Goal: Information Seeking & Learning: Learn about a topic

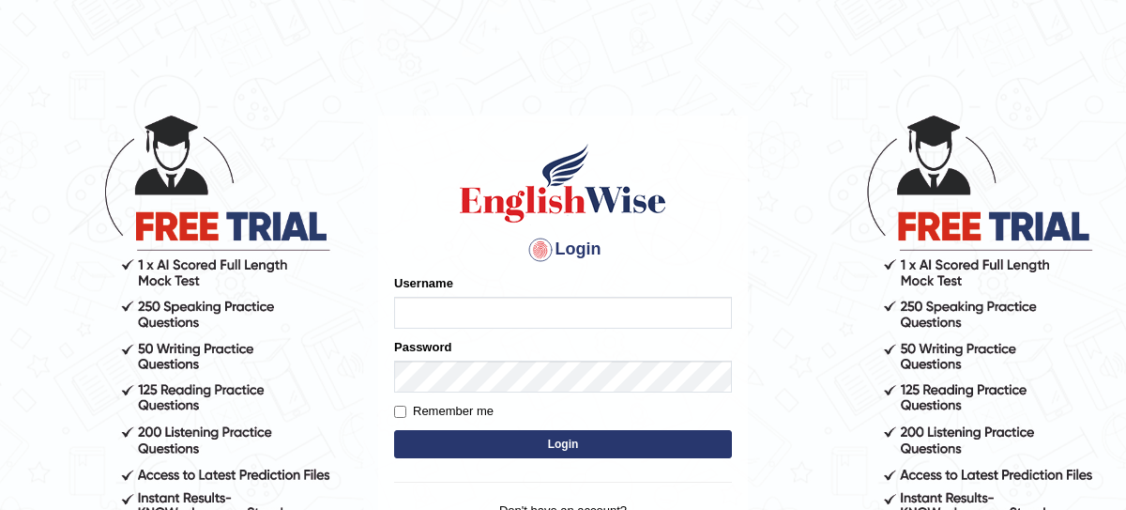
type input "nagindra"
click at [501, 444] on button "Login" at bounding box center [563, 444] width 338 height 28
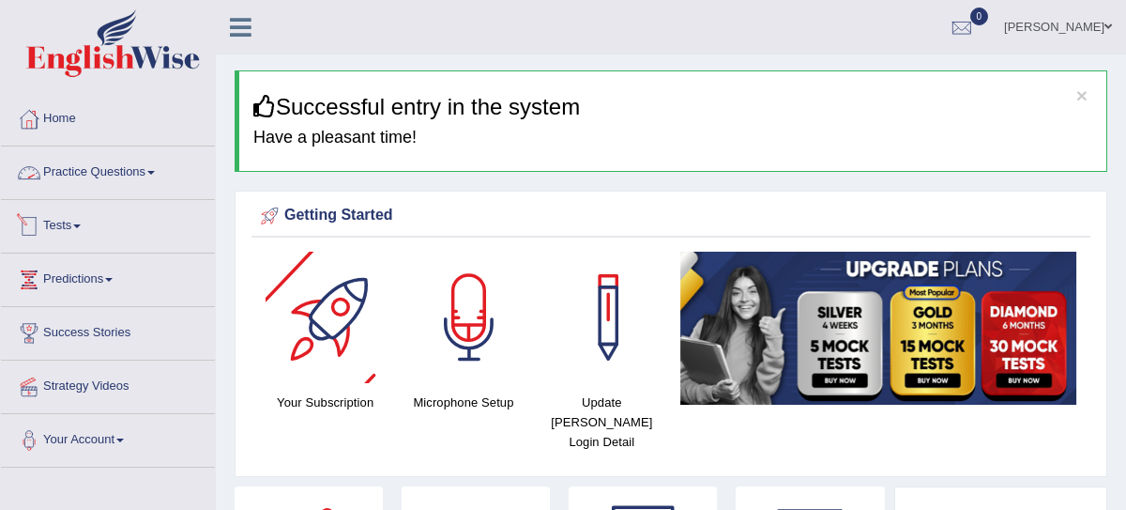
click at [113, 167] on link "Practice Questions" at bounding box center [108, 169] width 214 height 47
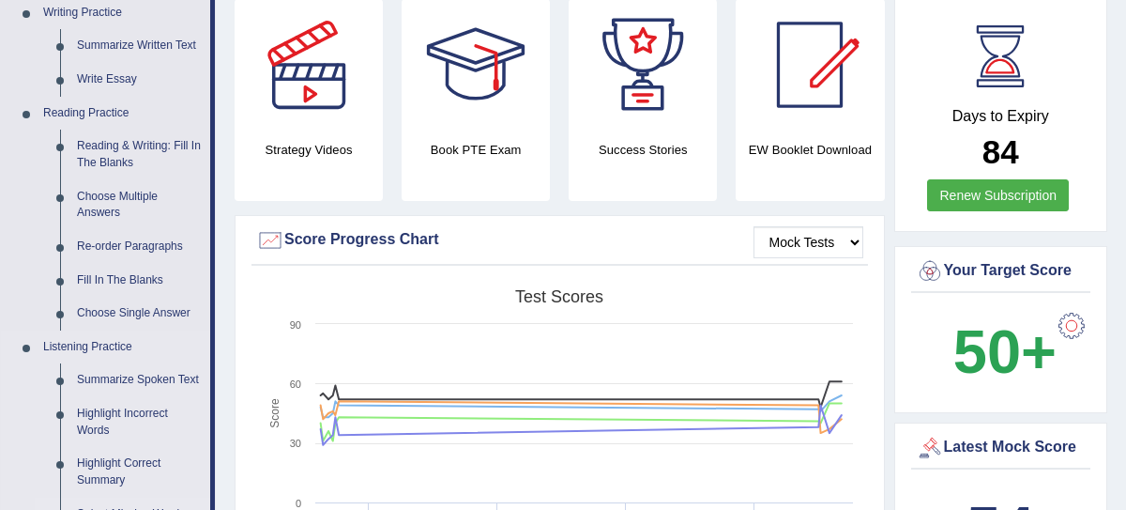
scroll to position [500, 0]
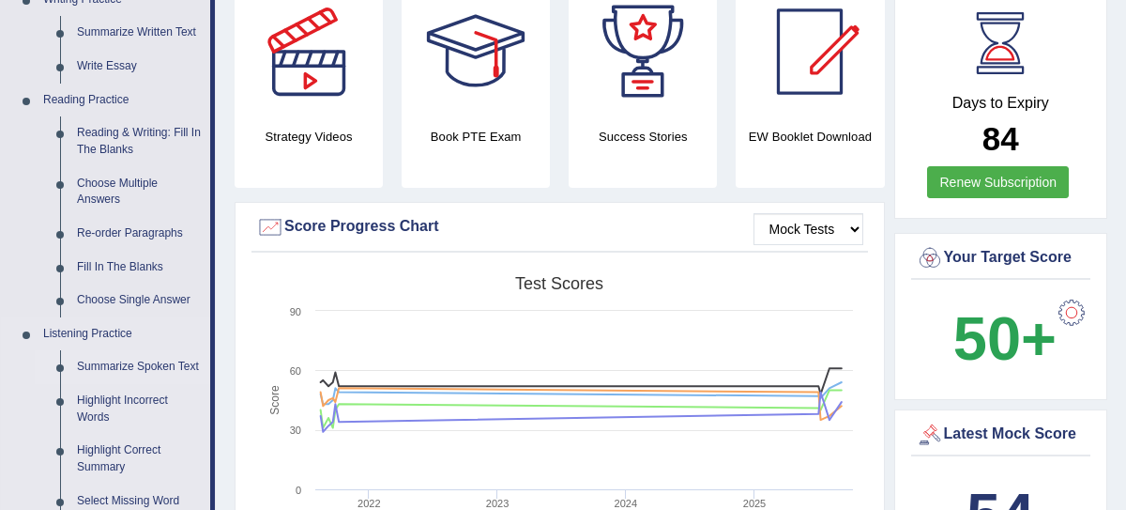
click at [162, 359] on link "Summarize Spoken Text" at bounding box center [140, 367] width 142 height 34
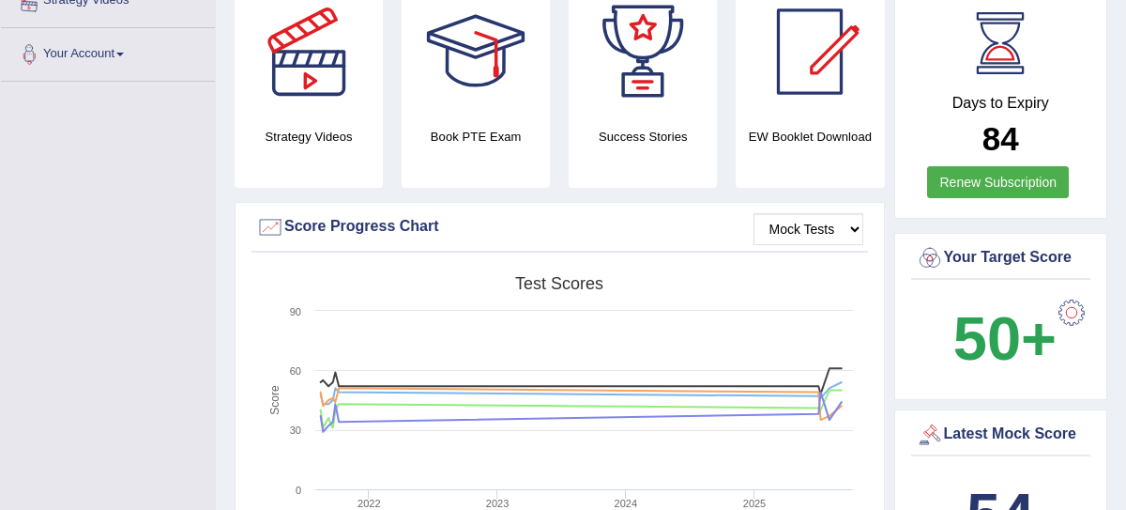
scroll to position [230, 0]
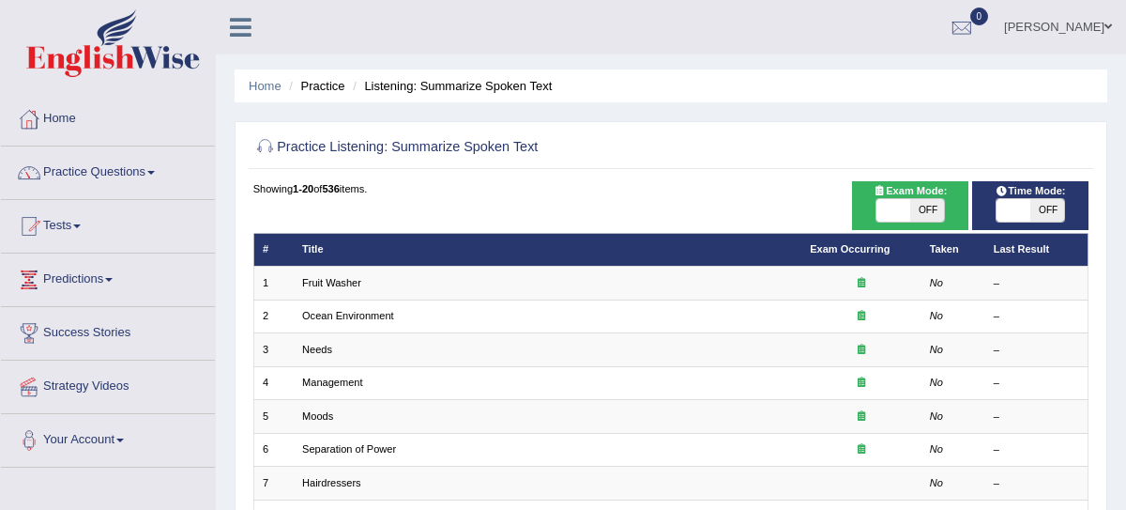
click at [925, 210] on span "OFF" at bounding box center [927, 210] width 34 height 23
checkbox input "true"
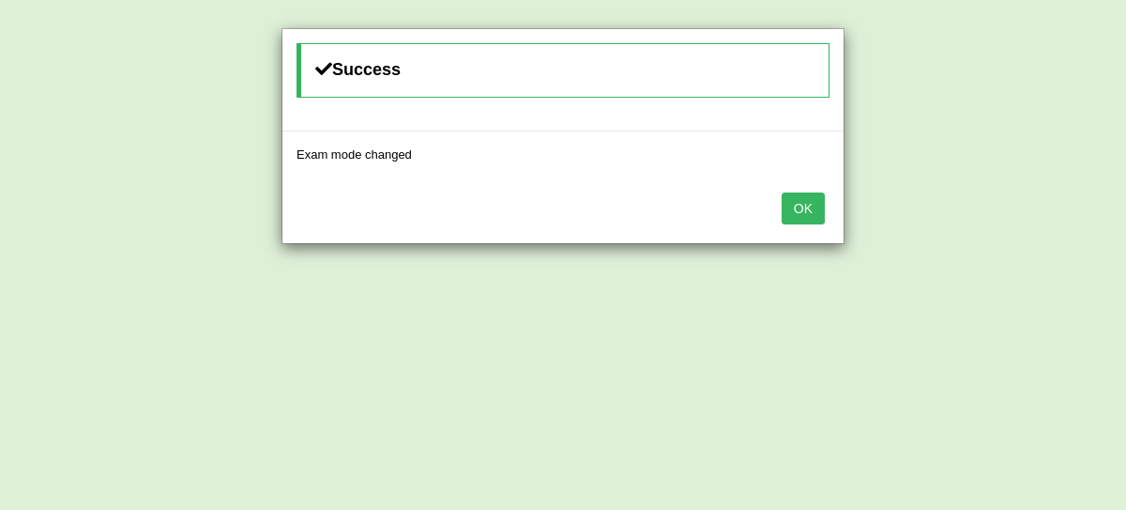
click at [813, 215] on button "OK" at bounding box center [803, 208] width 43 height 32
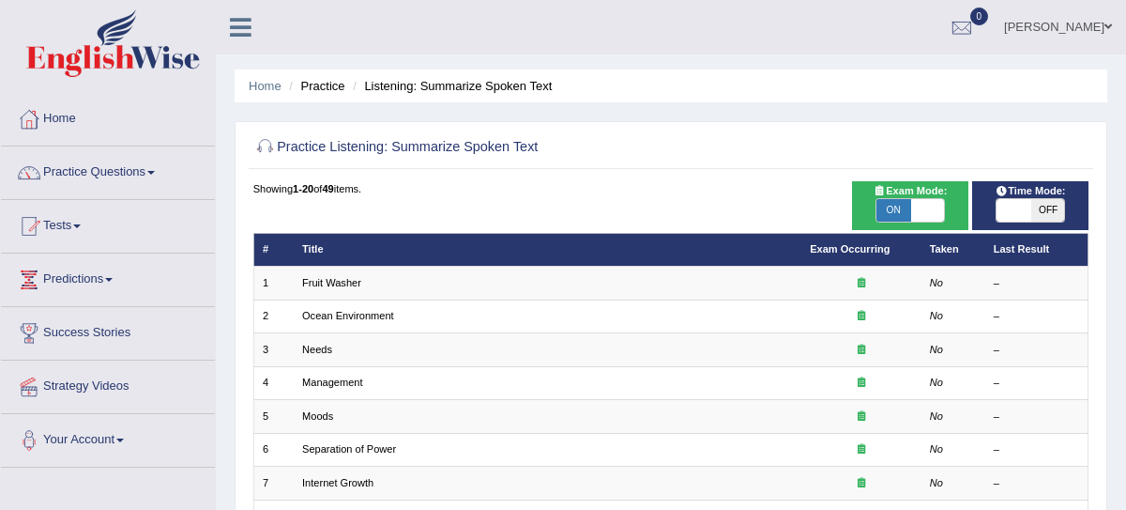
click at [1041, 212] on span "OFF" at bounding box center [1047, 210] width 34 height 23
checkbox input "true"
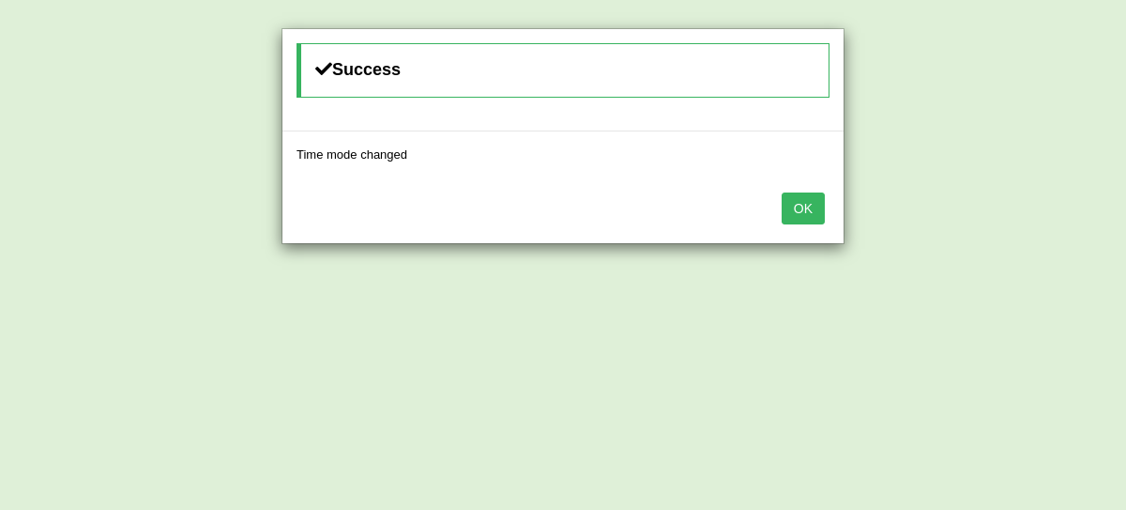
click at [781, 208] on div "OK" at bounding box center [562, 210] width 561 height 66
click at [800, 208] on button "OK" at bounding box center [803, 208] width 43 height 32
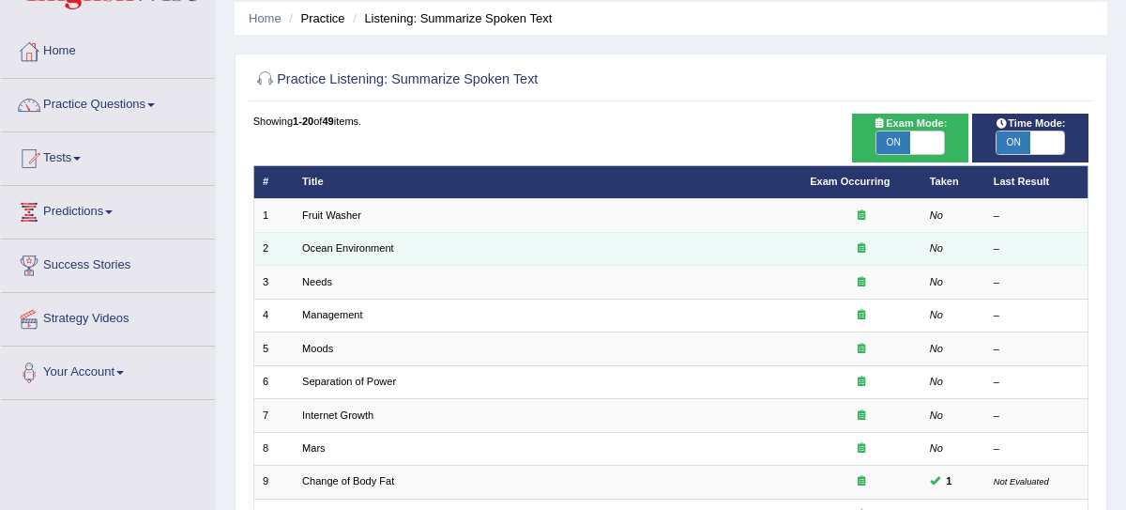
scroll to position [69, 0]
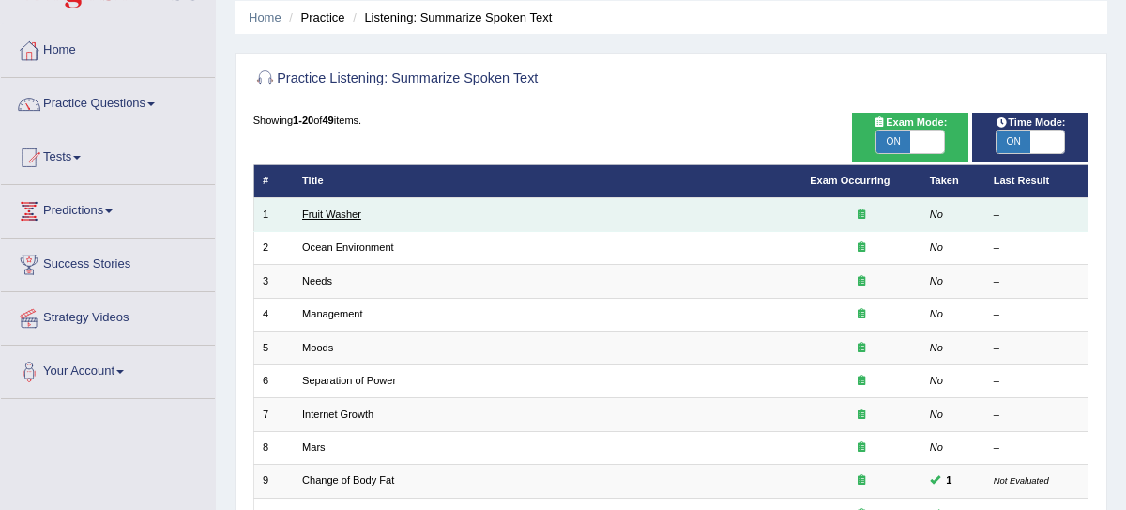
click at [336, 216] on link "Fruit Washer" at bounding box center [331, 213] width 59 height 11
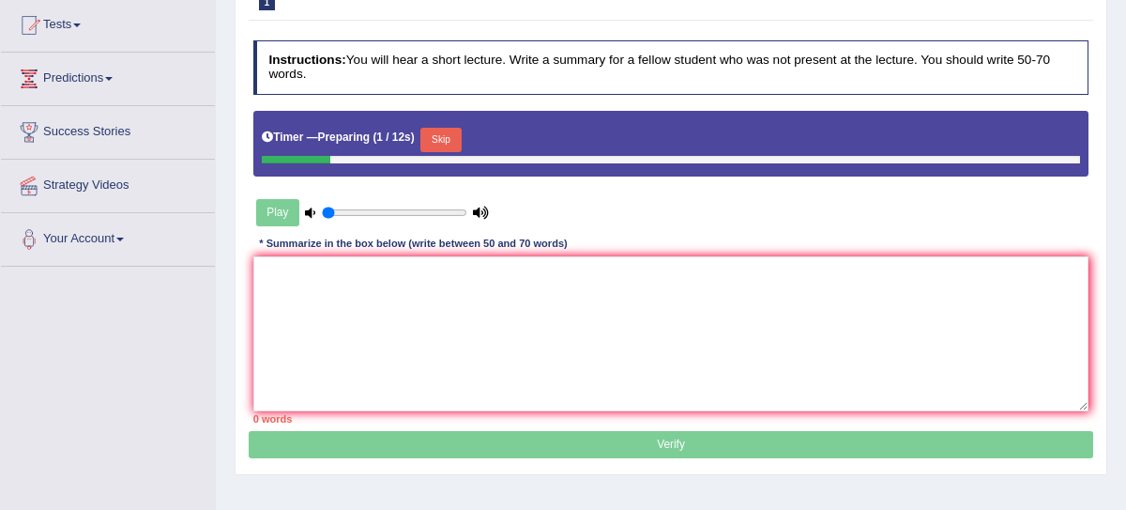
scroll to position [207, 0]
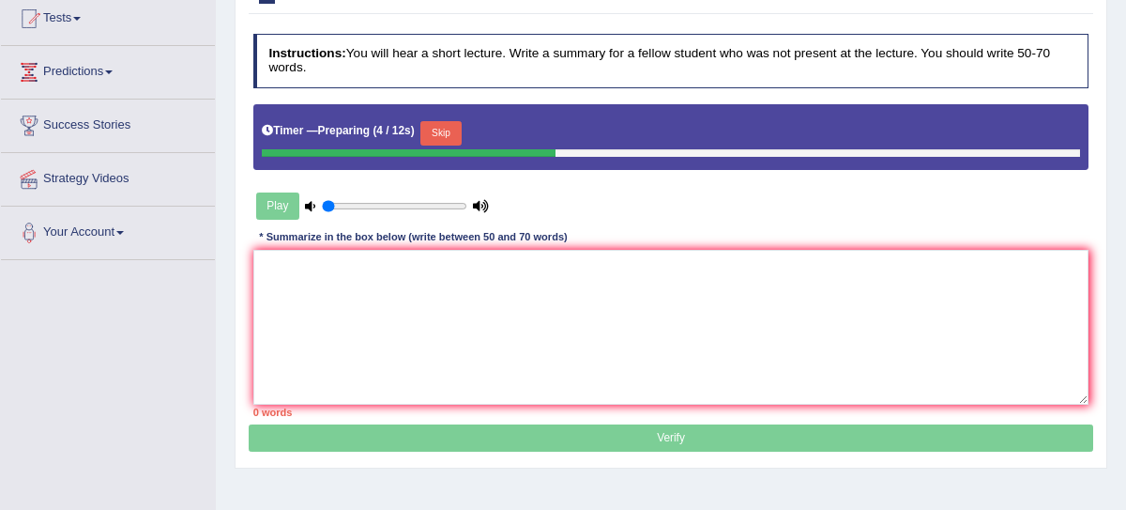
click at [443, 130] on button "Skip" at bounding box center [440, 133] width 40 height 24
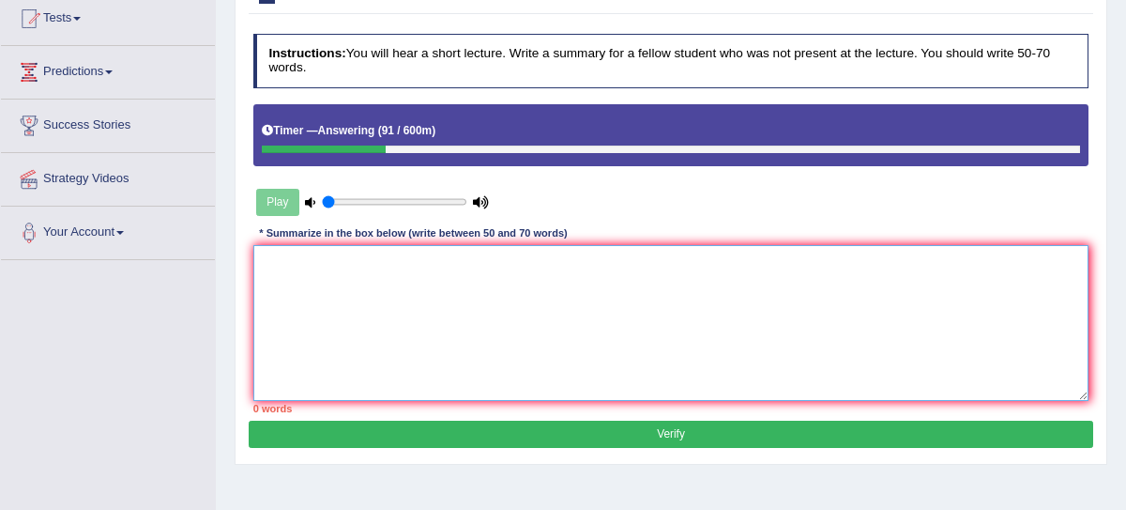
click at [328, 276] on textarea at bounding box center [671, 322] width 836 height 155
type textarea "R"
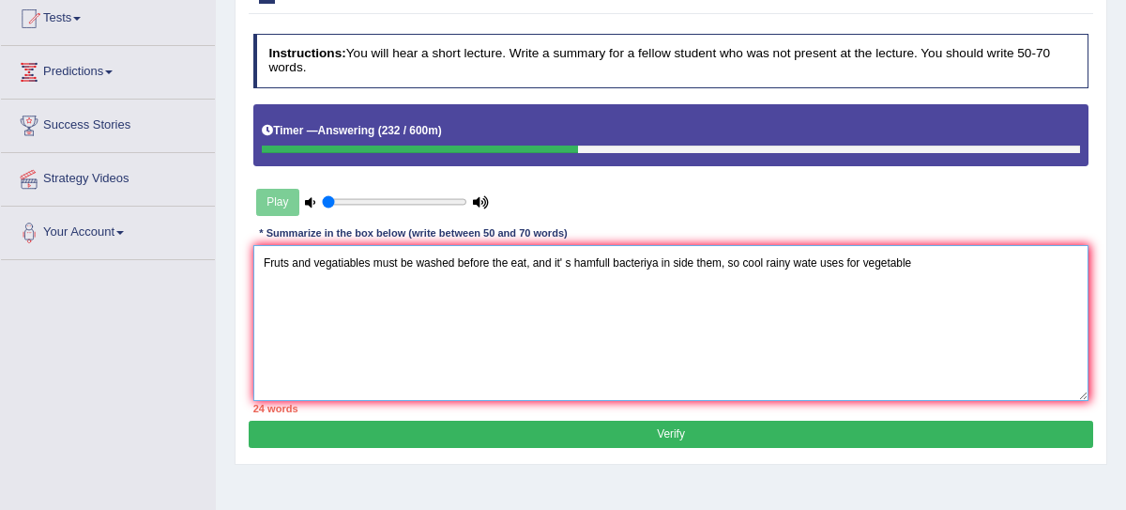
click at [892, 263] on textarea "Fruts and vegatiables must be washed before the eat, and it' s hamfull bacteriy…" at bounding box center [671, 322] width 836 height 155
click at [934, 266] on textarea "Fruts and vegatiables must be washed before the eat, and it' s hamfull bacteriy…" at bounding box center [671, 322] width 836 height 155
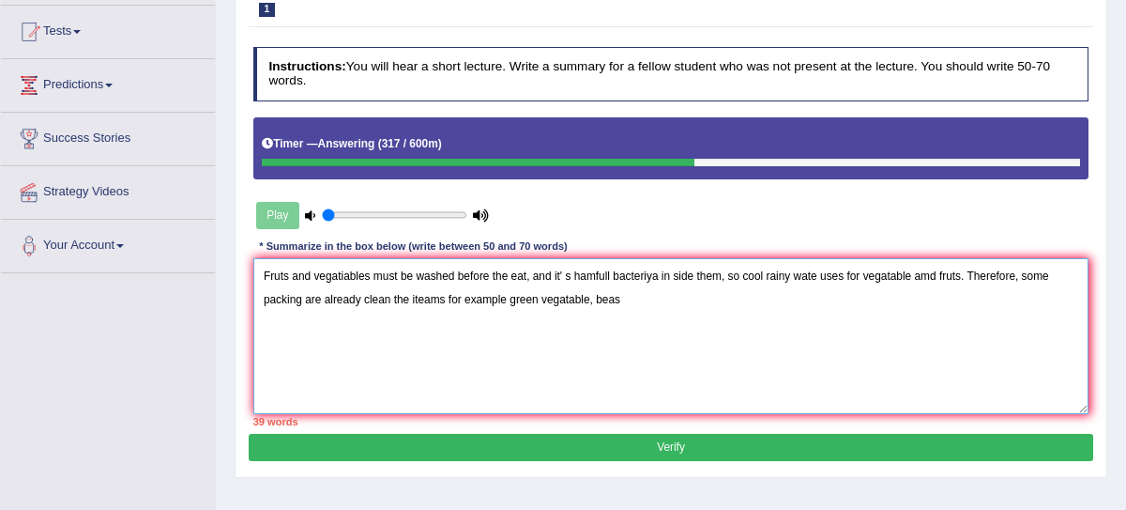
scroll to position [192, 0]
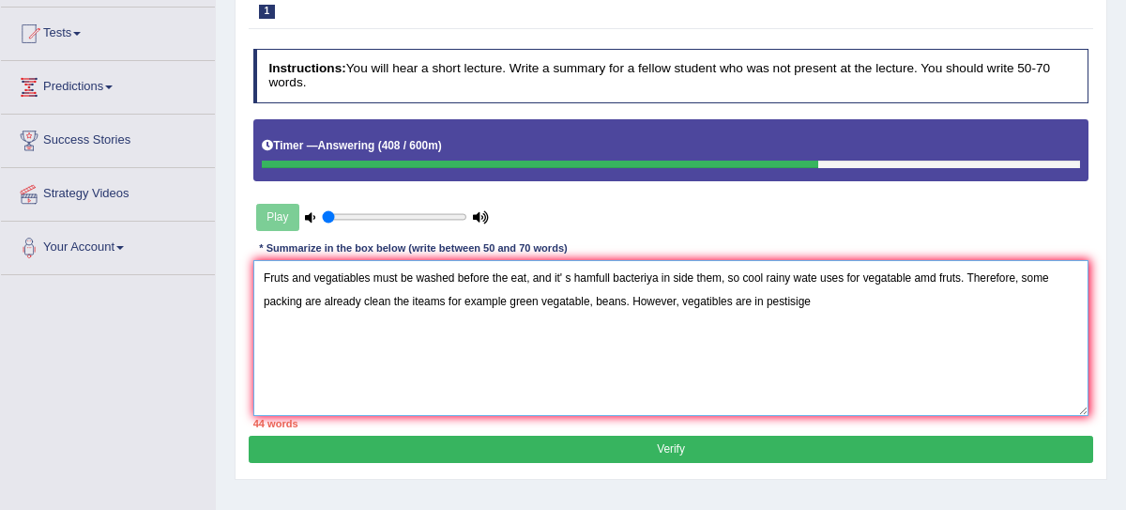
click at [753, 300] on textarea "Fruts and vegatiables must be washed before the eat, and it' s hamfull bacteriy…" at bounding box center [671, 337] width 836 height 155
click at [685, 297] on textarea "Fruts and vegatiables must be washed before the eat, and it' s hamfull bacteriy…" at bounding box center [671, 337] width 836 height 155
click at [680, 297] on textarea "Fruts and vegatiables must be washed before the eat, and it' s hamfull bacteriy…" at bounding box center [671, 337] width 836 height 155
click at [733, 299] on textarea "Fruts and vegatiables must be washed before the eat, and it' s hamfull bacteriy…" at bounding box center [671, 337] width 836 height 155
click at [859, 300] on textarea "Fruts and vegatiables must be washed before the eat, and it' s hamfull bacteriy…" at bounding box center [671, 337] width 836 height 155
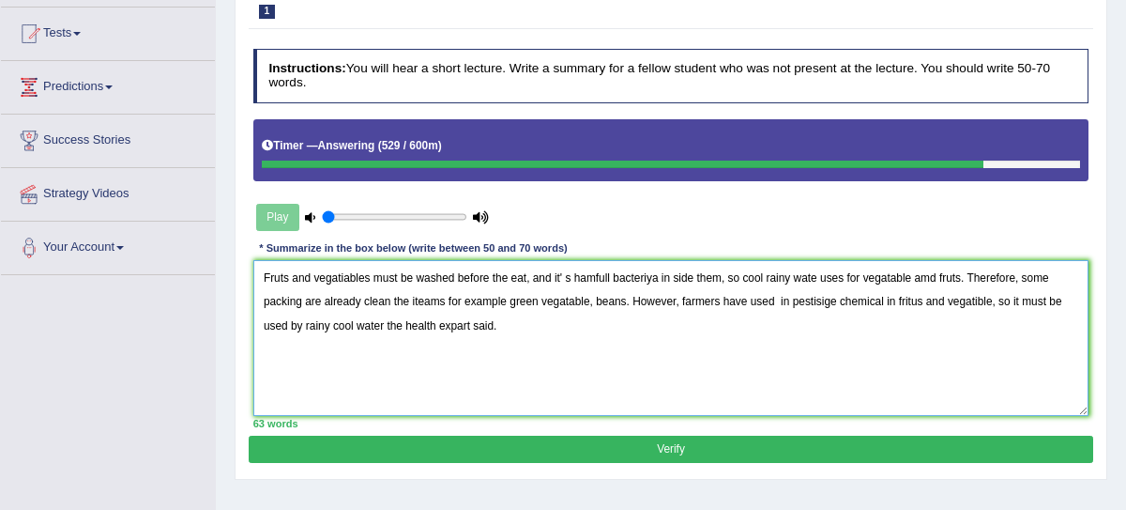
type textarea "Fruts and vegatiables must be washed before the eat, and it' s hamfull bacteriy…"
click at [835, 447] on button "Verify" at bounding box center [671, 448] width 844 height 27
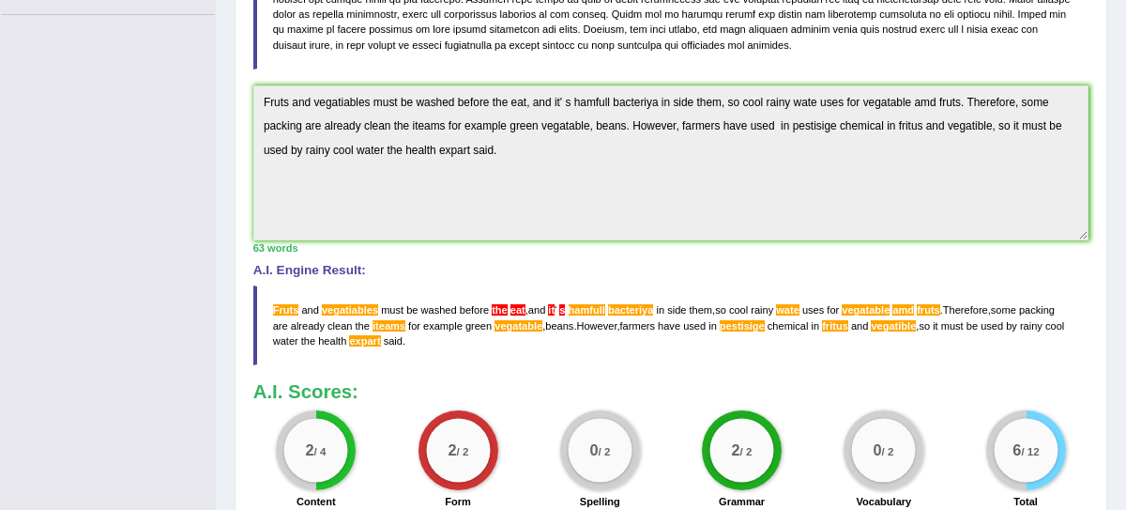
scroll to position [451, 0]
click at [889, 266] on div "Instructions: You will hear a short lecture. Write a summary for a fellow stude…" at bounding box center [671, 150] width 844 height 737
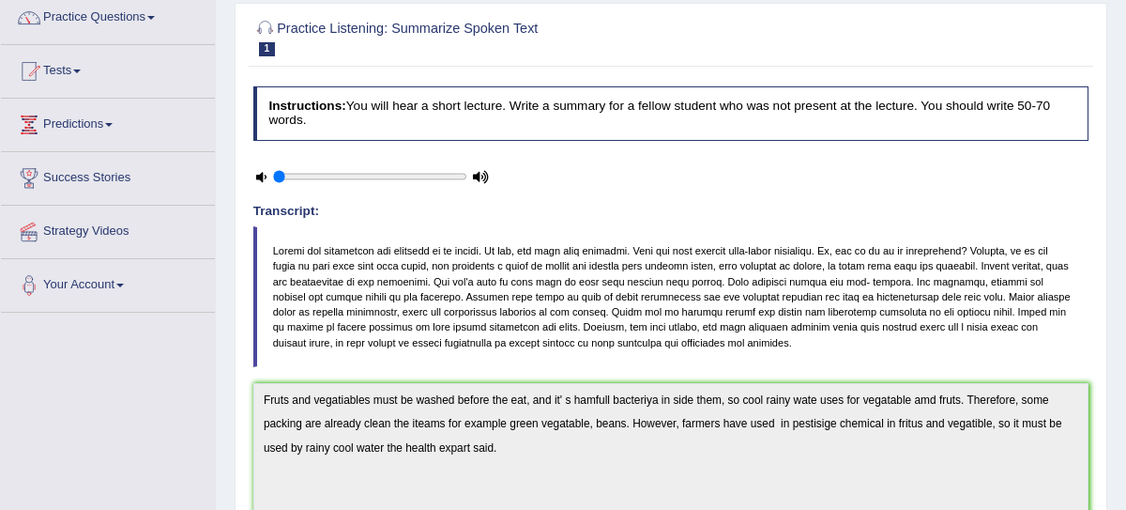
scroll to position [0, 0]
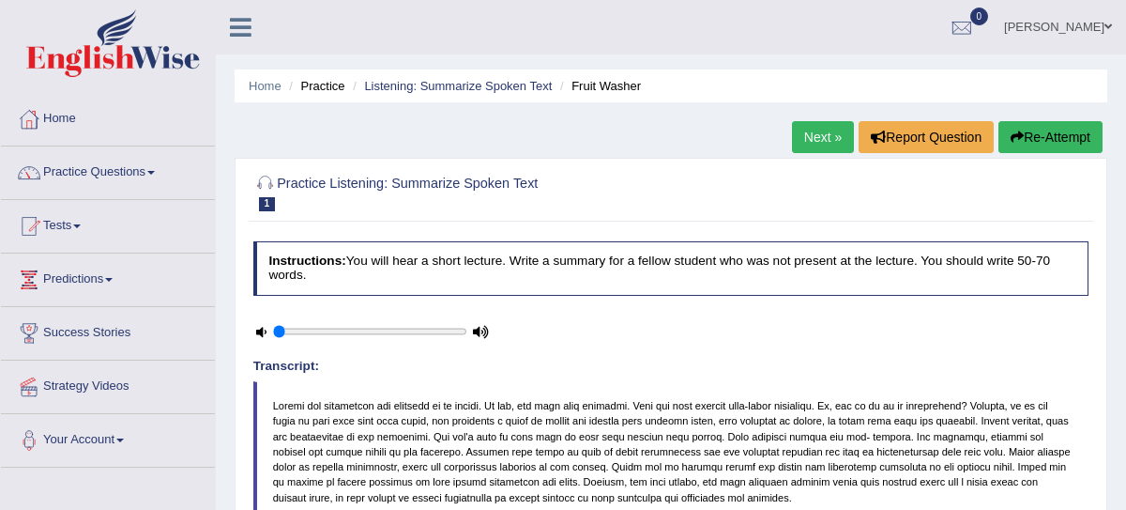
click at [1068, 135] on button "Re-Attempt" at bounding box center [1051, 137] width 104 height 32
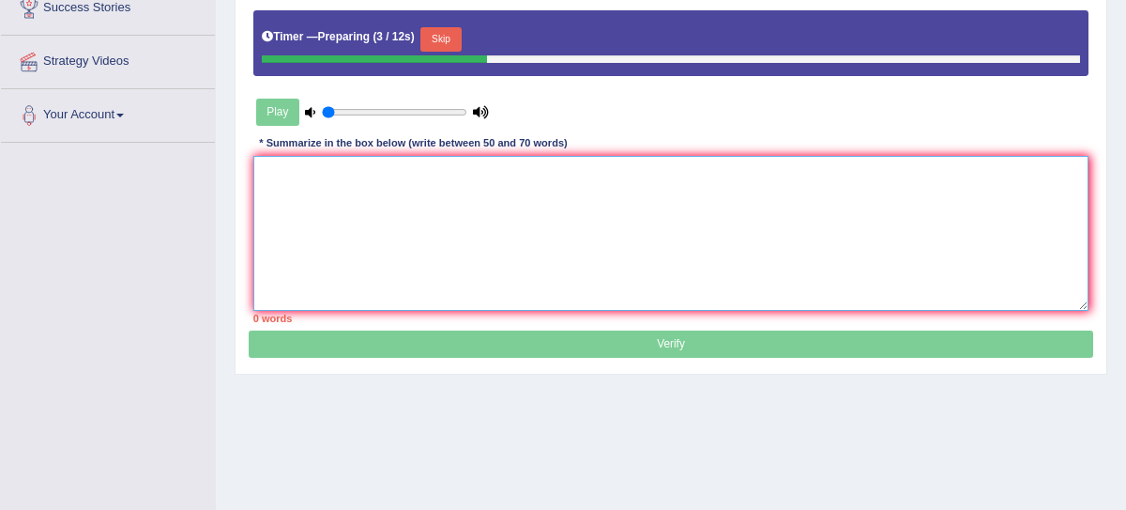
paste textarea "The notion office space has a role in performance by solid research, and physic…"
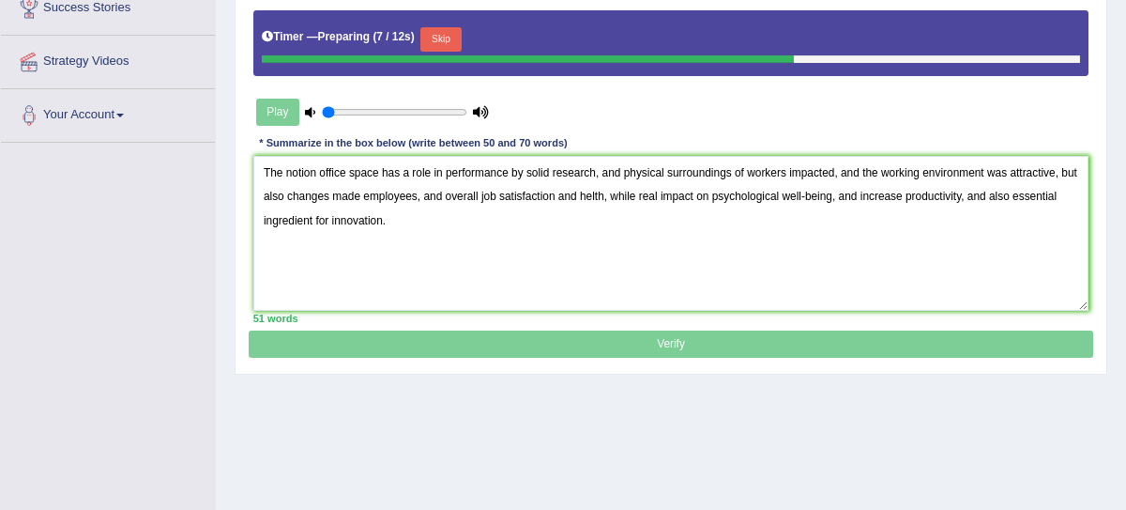
click at [449, 32] on button "Skip" at bounding box center [440, 39] width 40 height 24
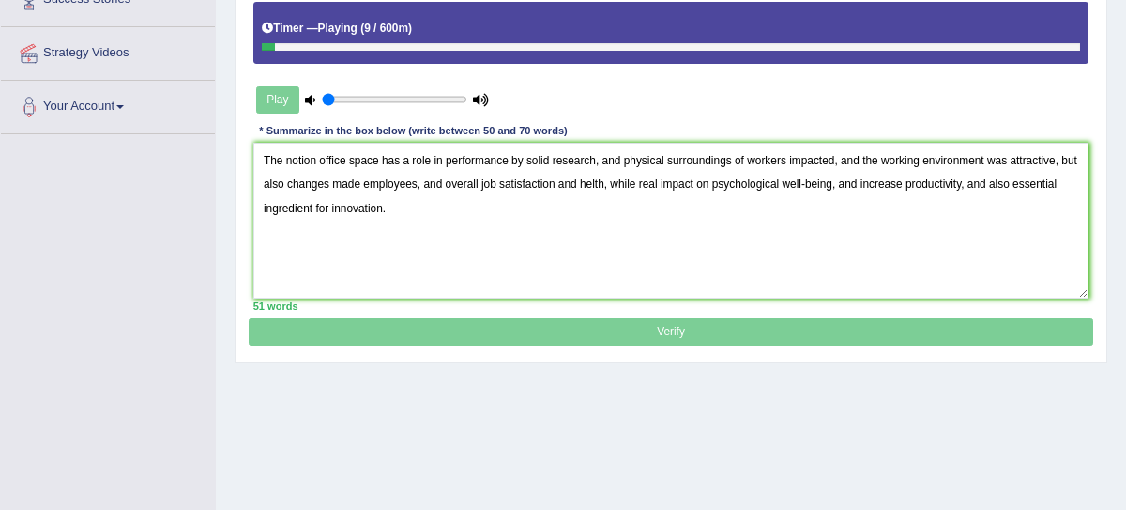
scroll to position [307, 0]
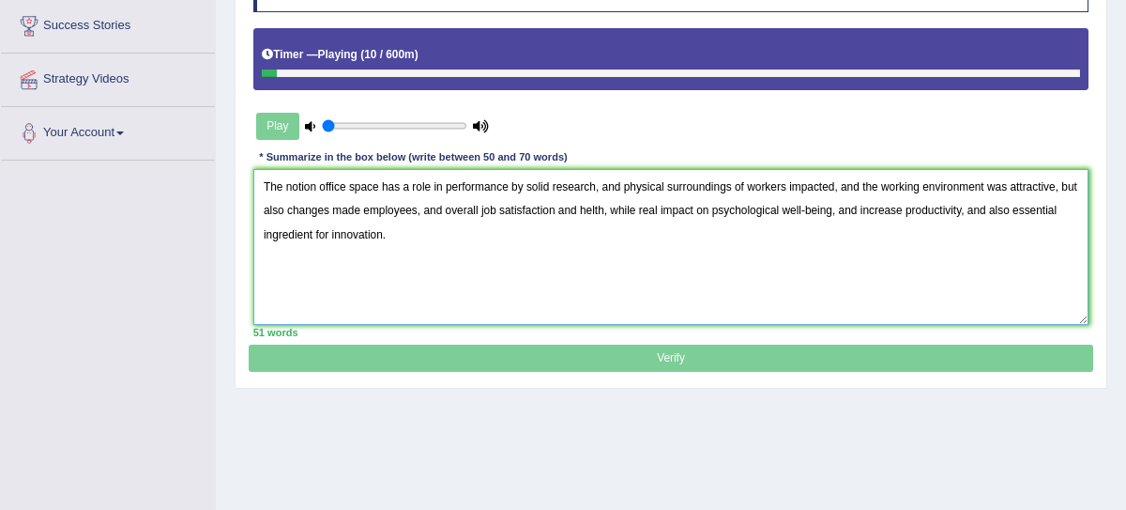
click at [450, 246] on textarea "The notion office space has a role in performance by solid research, and physic…" at bounding box center [671, 246] width 836 height 155
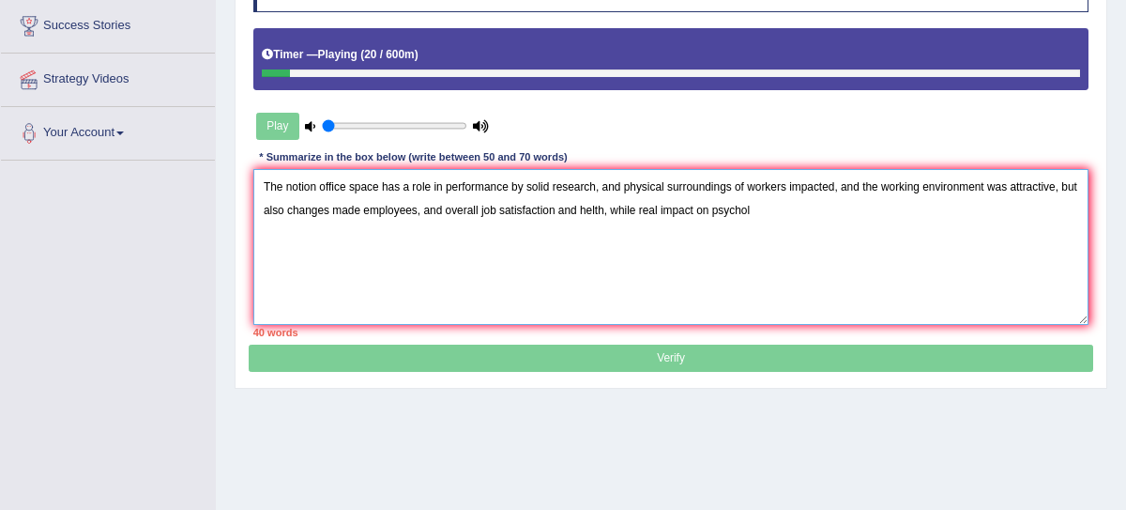
type textarea "The notion office space has a role in performance by solid research, and physic…"
drag, startPoint x: 260, startPoint y: 184, endPoint x: 961, endPoint y: 504, distance: 770.6
click at [961, 502] on div "Home Practice Listening: Summarize Spoken Text Fruit Washer You have already gi…" at bounding box center [671, 162] width 910 height 938
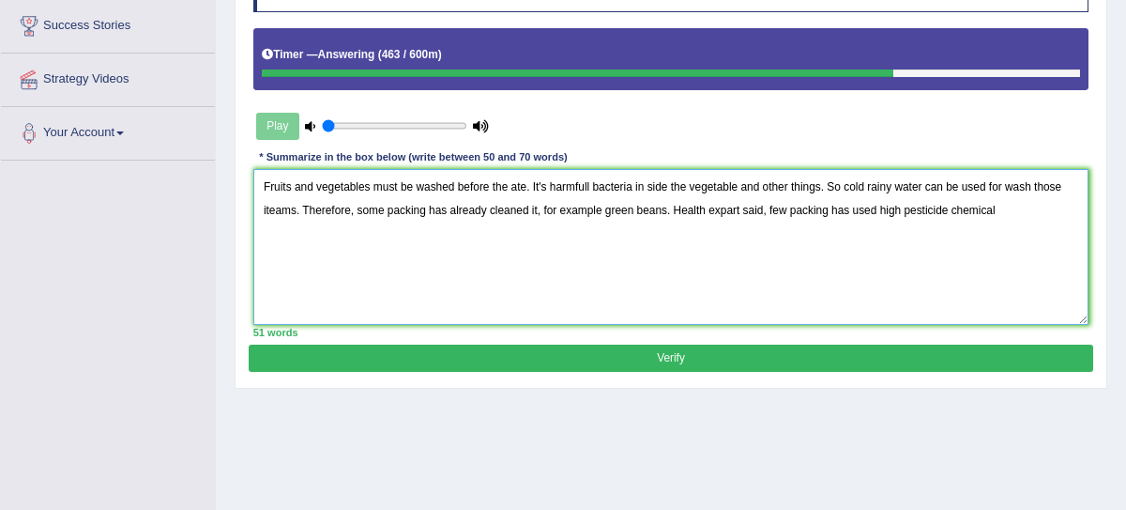
click at [672, 214] on textarea "Fruits and vegetables must be washed before the ate. It's harmfull bacteria in …" at bounding box center [671, 246] width 836 height 155
click at [676, 207] on textarea "Fruits and vegetables must be washed before the ate. It's harmfull bacteria in …" at bounding box center [671, 246] width 836 height 155
click at [679, 206] on textarea "Fruits and vegetables must be washed before the ate. It's harmfull bacteria in …" at bounding box center [671, 246] width 836 height 155
click at [671, 206] on textarea "Fruits and vegetables must be washed before the ate. It's harmfull bacteria in …" at bounding box center [671, 246] width 836 height 155
click at [671, 207] on textarea "Fruits and vegetables must be washed before the ate. It's harmfull bacteria in …" at bounding box center [671, 246] width 836 height 155
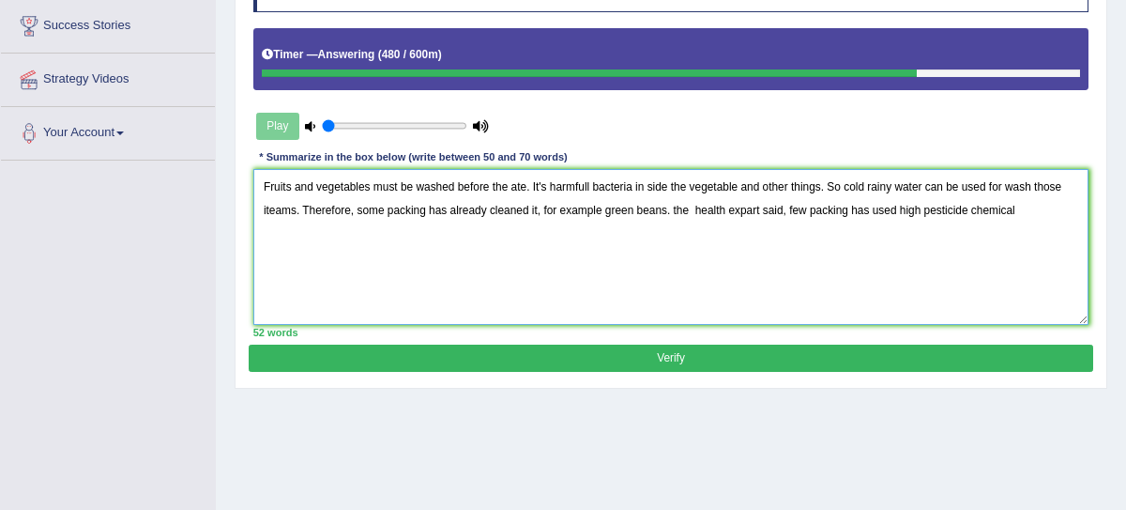
click at [677, 207] on textarea "Fruits and vegetables must be washed before the ate. It's harmfull bacteria in …" at bounding box center [671, 246] width 836 height 155
click at [697, 215] on textarea "Fruits and vegetables must be washed before the ate. It's harmfull bacteria in …" at bounding box center [671, 246] width 836 height 155
click at [1032, 211] on textarea "Fruits and vegetables must be washed before the ate. It's harmfull bacteria in …" at bounding box center [671, 246] width 836 height 155
type textarea "Fruits and vegetables must be washed before the ate. It's harmfull bacteria in …"
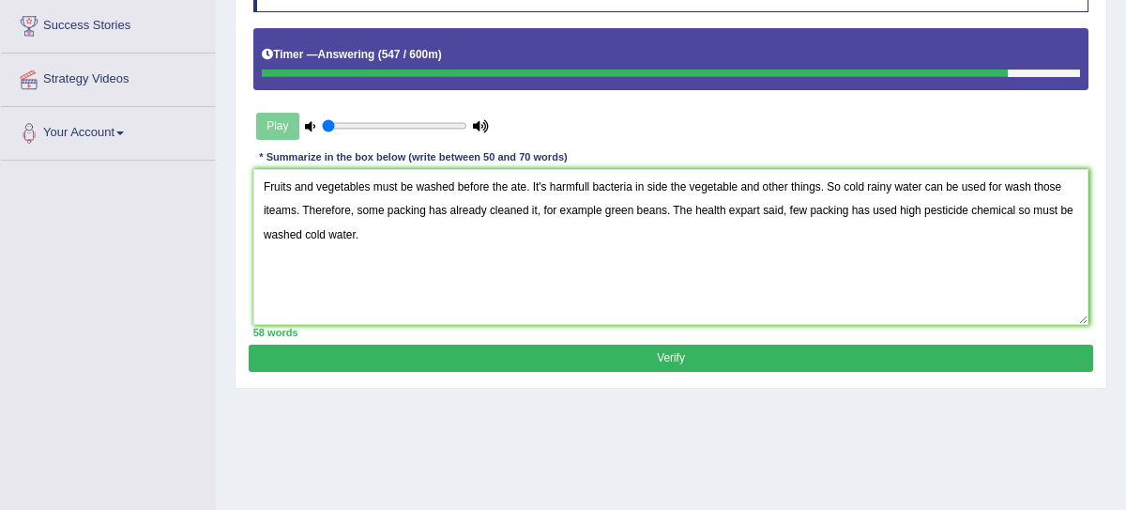
click at [880, 349] on button "Verify" at bounding box center [671, 357] width 844 height 27
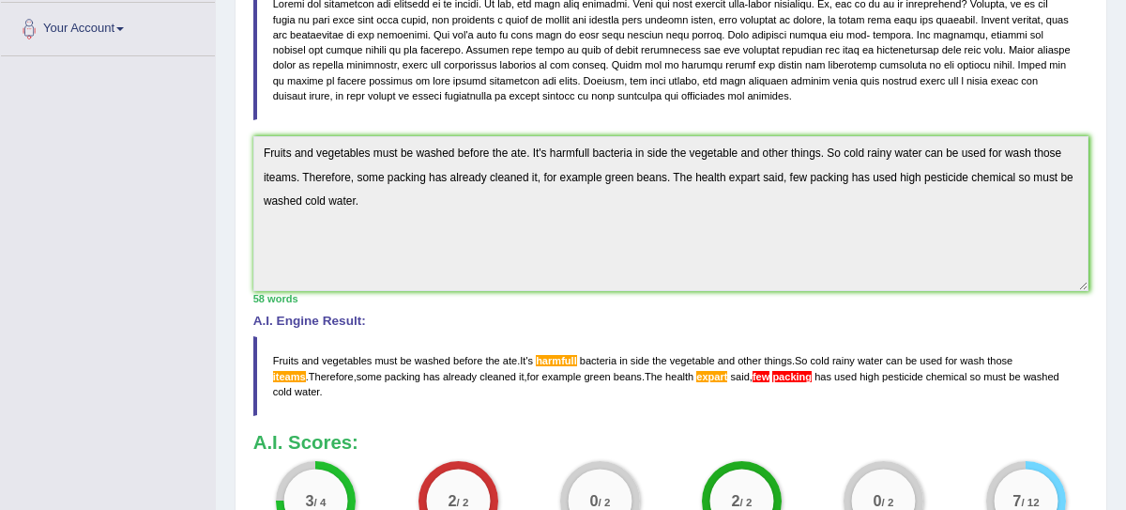
scroll to position [397, 0]
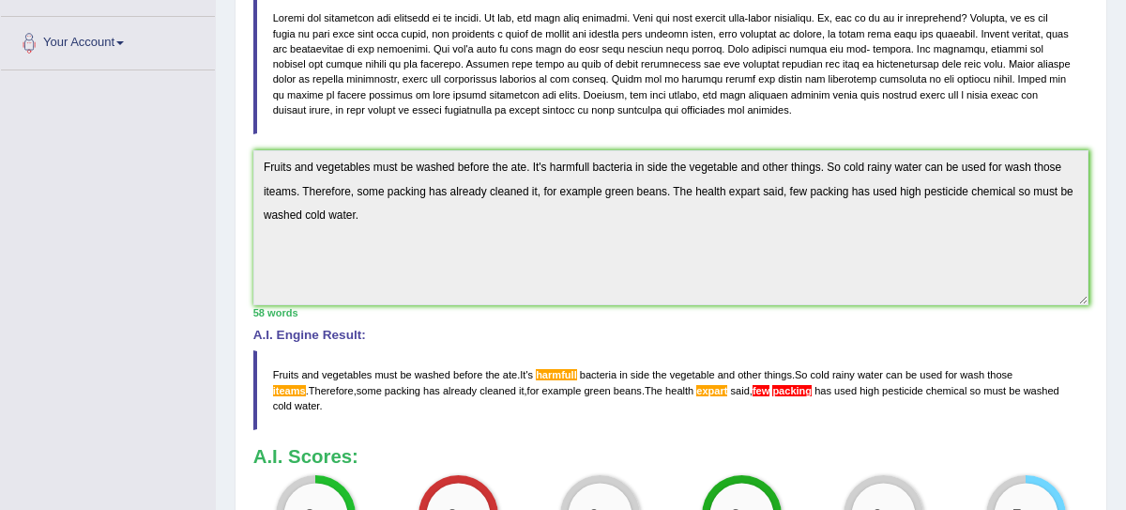
click at [855, 314] on div "Instructions: You will hear a short lecture. Write a summary for a fellow stude…" at bounding box center [671, 214] width 844 height 737
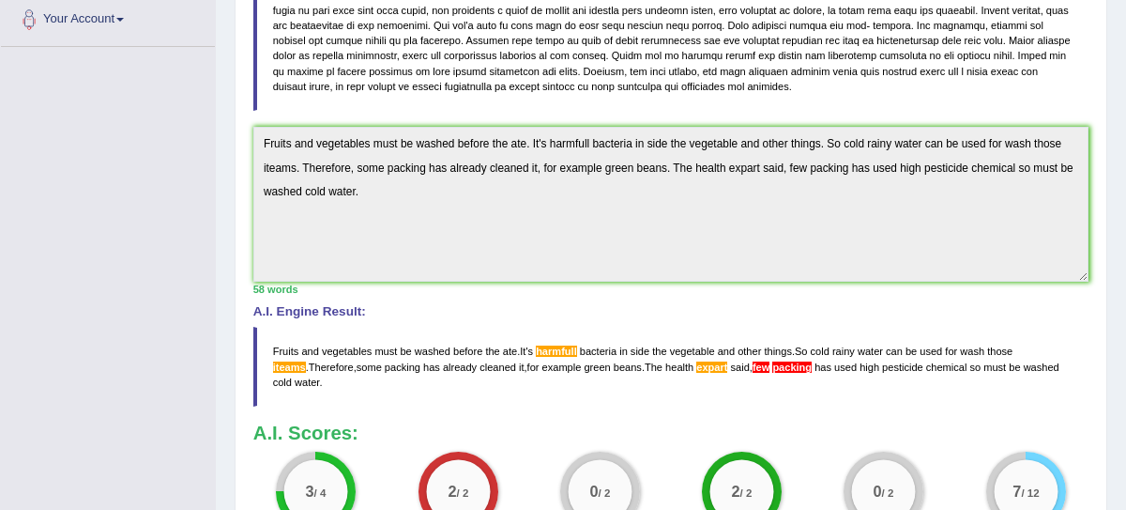
scroll to position [0, 0]
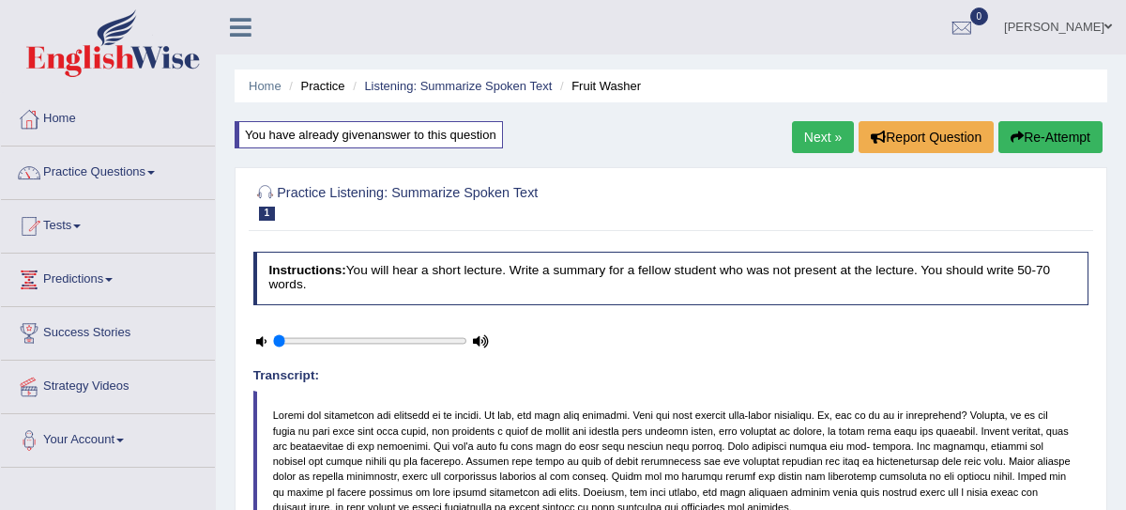
click at [1072, 138] on button "Re-Attempt" at bounding box center [1051, 137] width 104 height 32
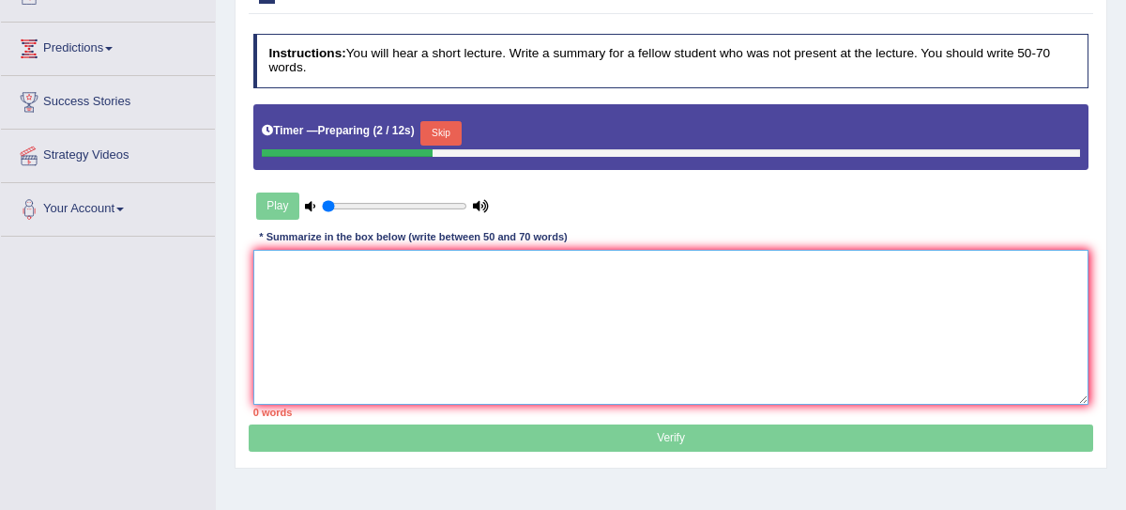
paste textarea "Fruits and vegetables must be washed before the ate. It's harmfull bacteria in …"
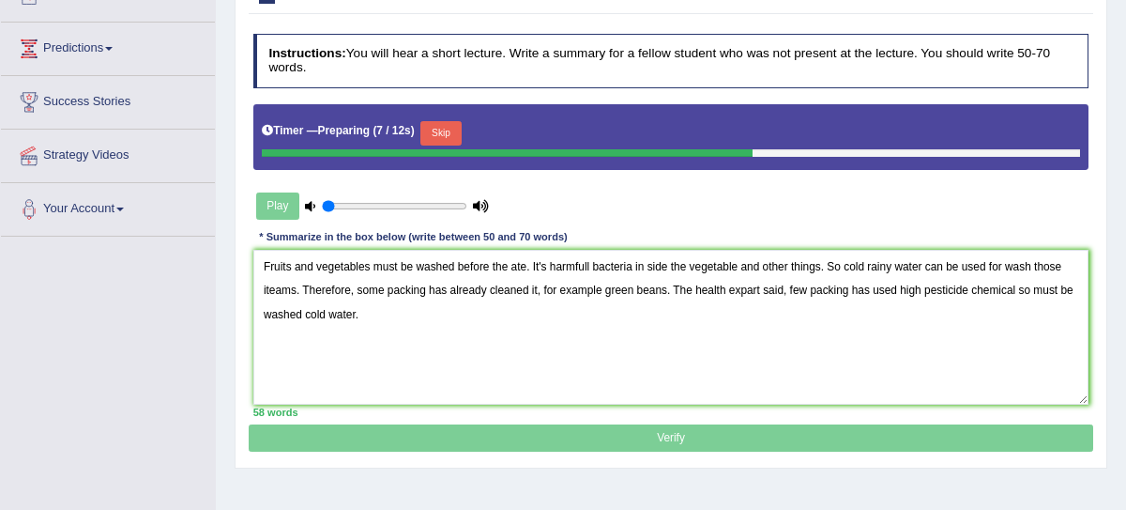
click at [445, 118] on div "Timer — Preparing ( 7 / 12s ) Skip" at bounding box center [671, 133] width 818 height 32
click at [445, 123] on button "Skip" at bounding box center [440, 133] width 40 height 24
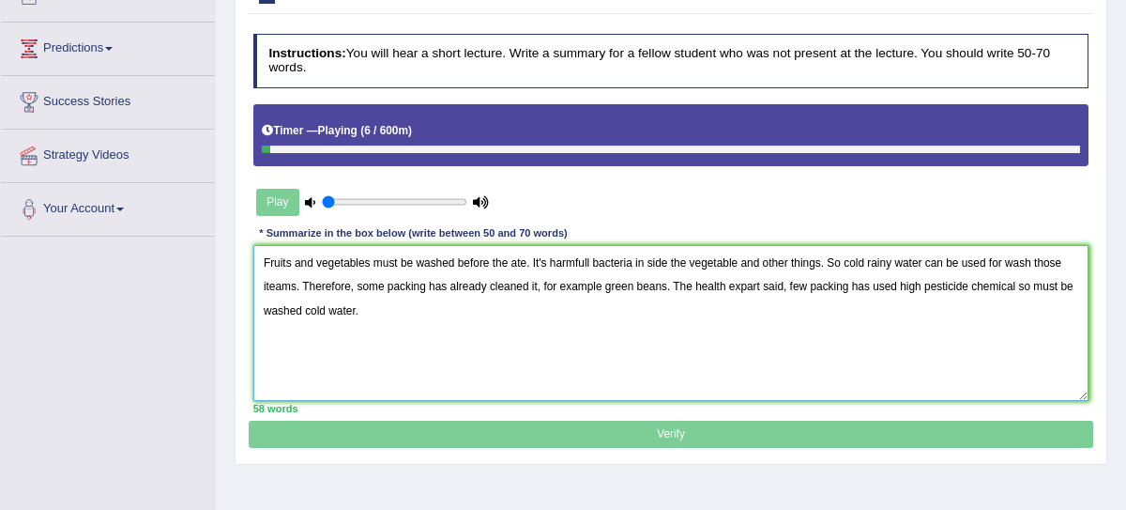
click at [594, 261] on textarea "Fruits and vegetables must be washed before the ate. It's harmfull bacteria in …" at bounding box center [671, 322] width 836 height 155
click at [294, 282] on textarea "Fruits and vegetables must be washed before the ate. It's harmful bacteria in s…" at bounding box center [671, 322] width 836 height 155
click at [397, 314] on textarea "Fruits and vegetables must be washed before the ate. It's harmful bacteria in s…" at bounding box center [671, 322] width 836 height 155
click at [544, 283] on textarea "Fruits and vegetables must be washed before the ate. It's harmful bacteria in s…" at bounding box center [671, 322] width 836 height 155
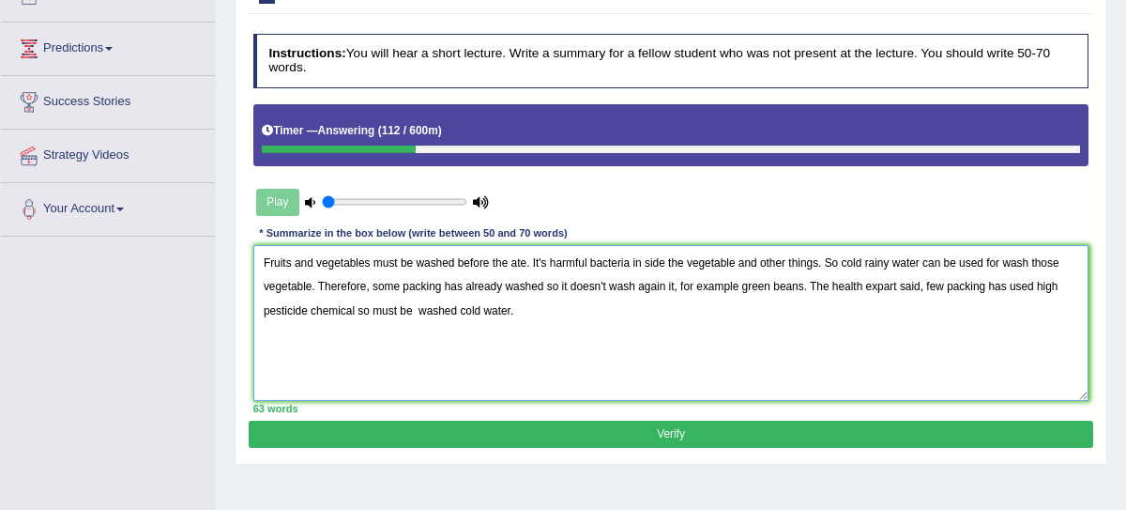
click at [401, 284] on textarea "Fruits and vegetables must be washed before the ate. It's harmful bacteria in s…" at bounding box center [671, 322] width 836 height 155
click at [408, 283] on textarea "Fruits and vegetables must be washed before the ate. It's harmful bacteria in s…" at bounding box center [671, 322] width 836 height 155
click at [662, 289] on textarea "Fruits and vegetables must be washed before the ate. It's harmful bacteria in s…" at bounding box center [671, 322] width 836 height 155
click at [526, 312] on textarea "Fruits and vegetables must be washed before the ate. It's harmful bacteria in s…" at bounding box center [671, 322] width 836 height 155
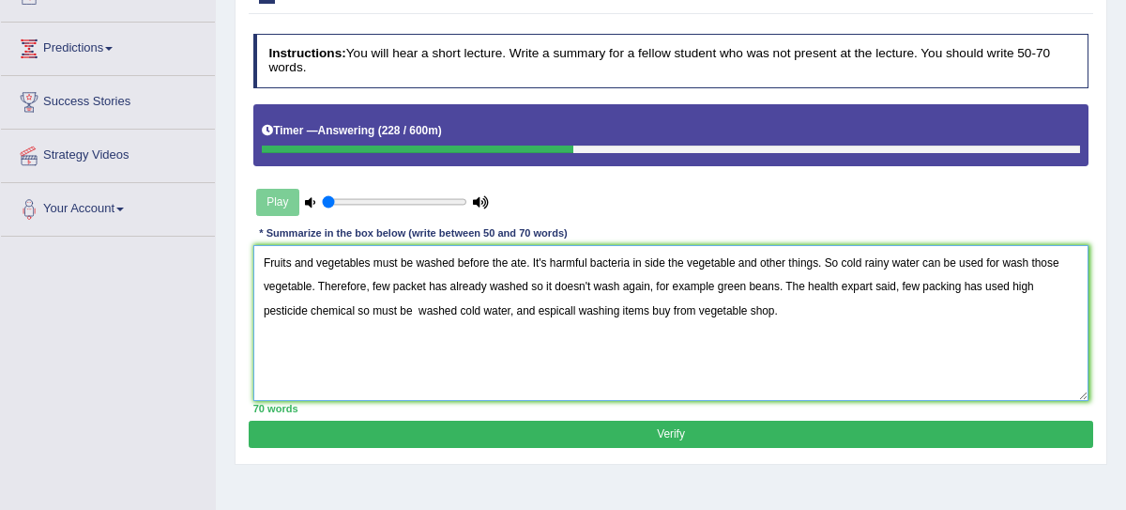
type textarea "Fruits and vegetables must be washed before the ate. It's harmful bacteria in s…"
click at [643, 432] on button "Verify" at bounding box center [671, 433] width 844 height 27
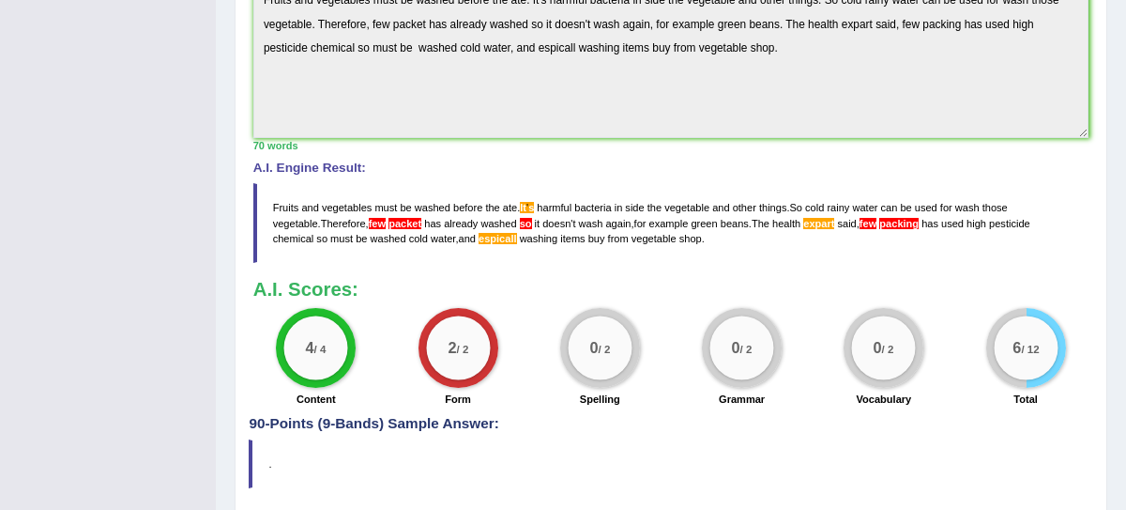
scroll to position [562, 0]
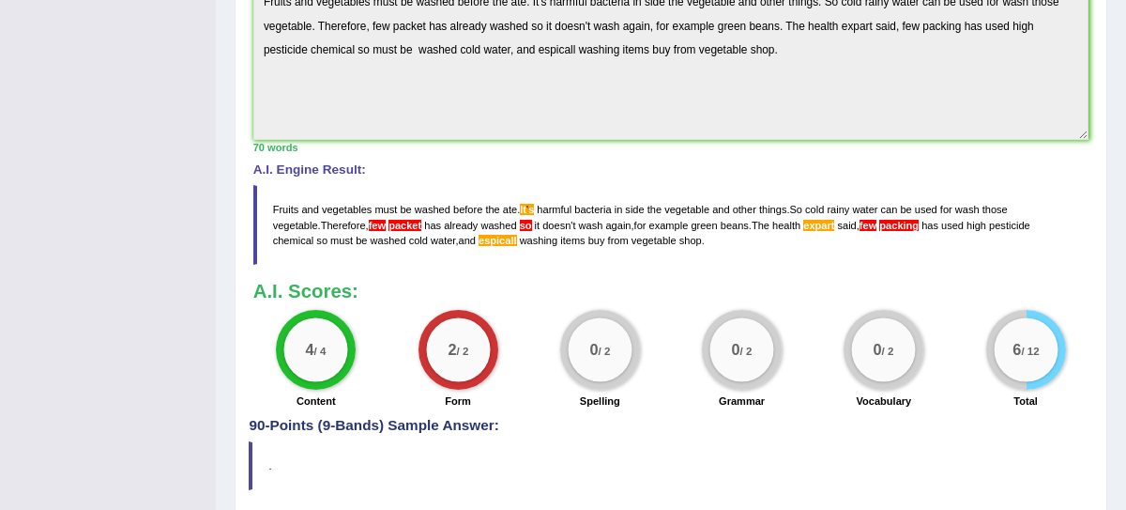
drag, startPoint x: 255, startPoint y: 176, endPoint x: 1155, endPoint y: 190, distance: 900.1
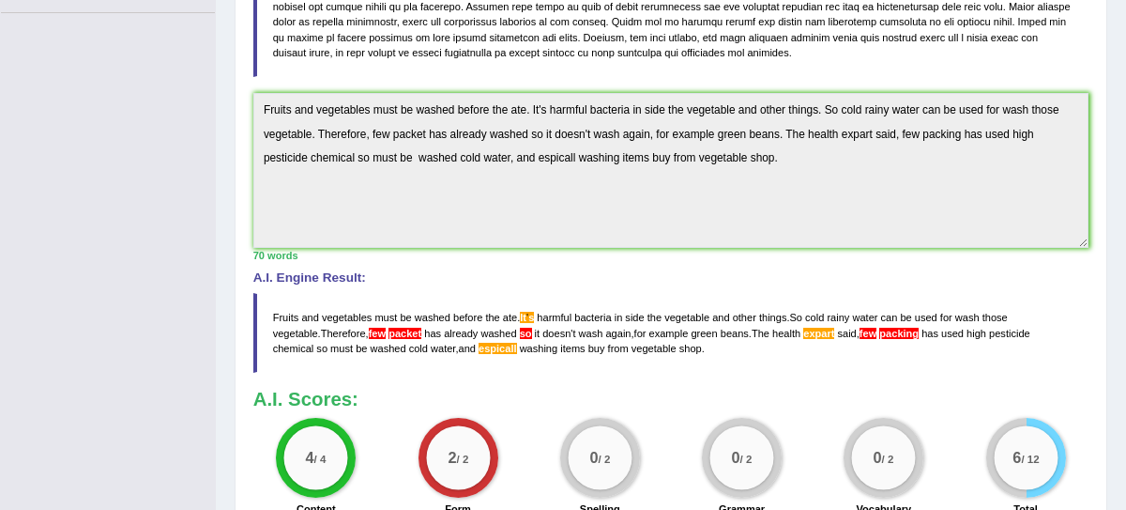
scroll to position [453, 0]
click at [894, 198] on div "Instructions: You will hear a short lecture. Write a summary for a fellow stude…" at bounding box center [671, 158] width 844 height 737
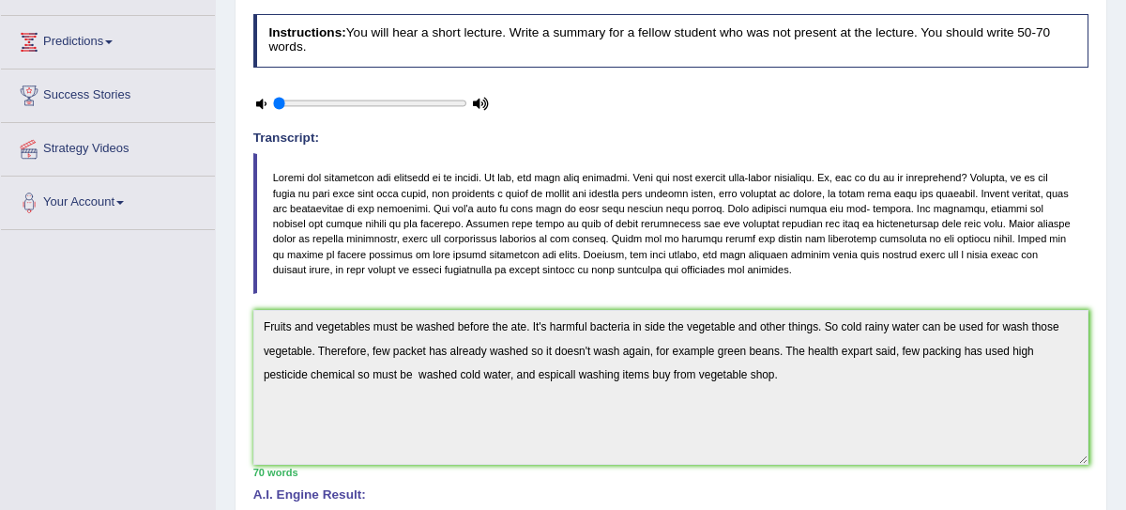
scroll to position [248, 0]
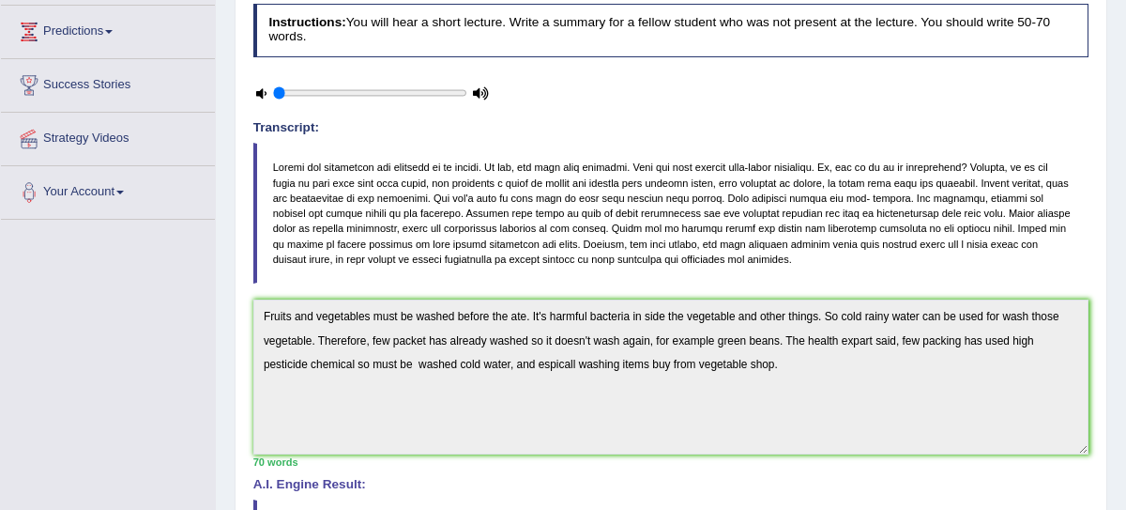
drag, startPoint x: 252, startPoint y: 105, endPoint x: 502, endPoint y: 229, distance: 279.5
click at [502, 229] on div "Instructions: You will hear a short lecture. Write a summary for a fellow stude…" at bounding box center [671, 363] width 844 height 737
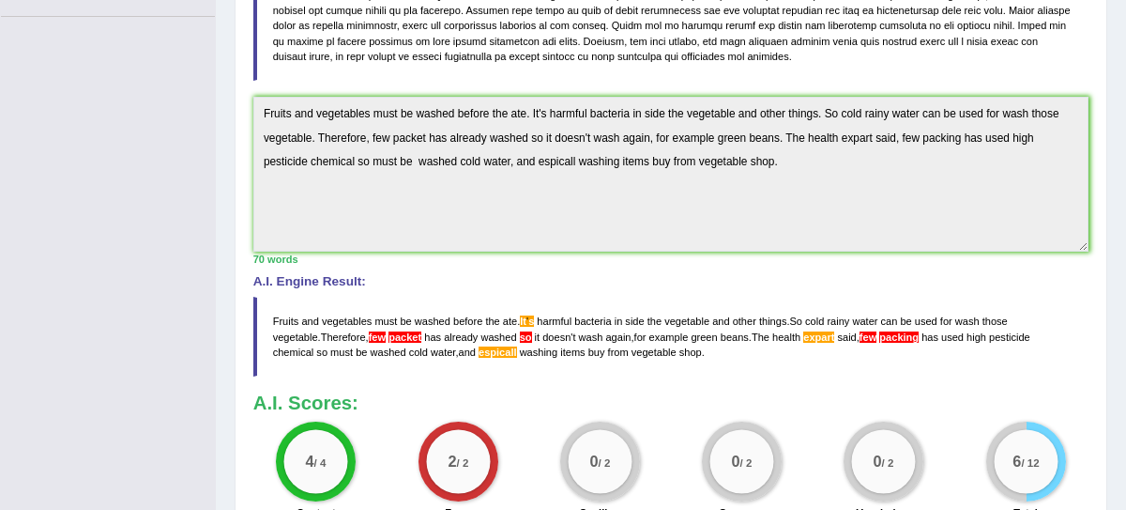
scroll to position [0, 0]
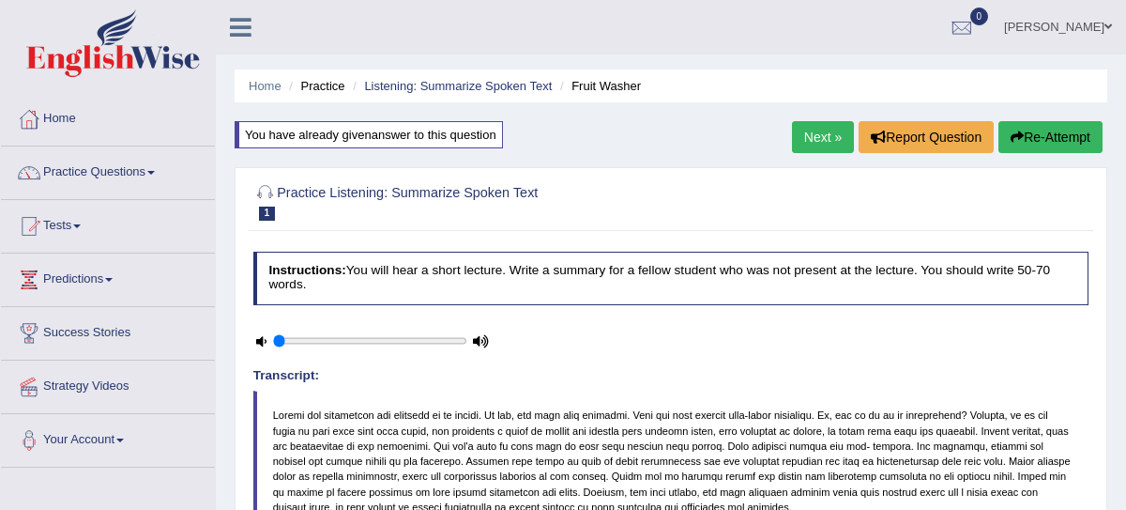
click at [1068, 137] on button "Re-Attempt" at bounding box center [1051, 137] width 104 height 32
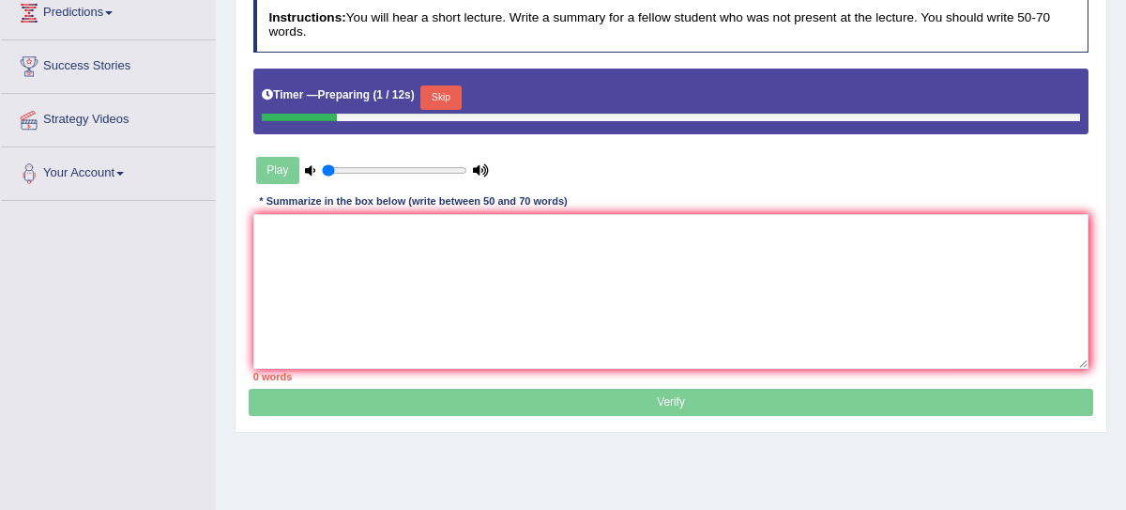
scroll to position [271, 0]
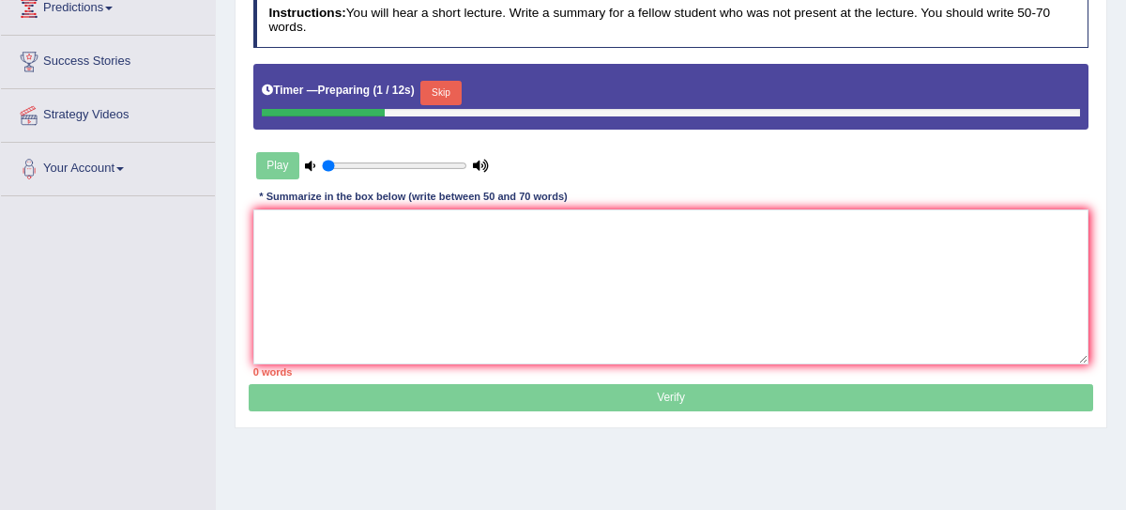
click at [434, 92] on button "Skip" at bounding box center [440, 93] width 40 height 24
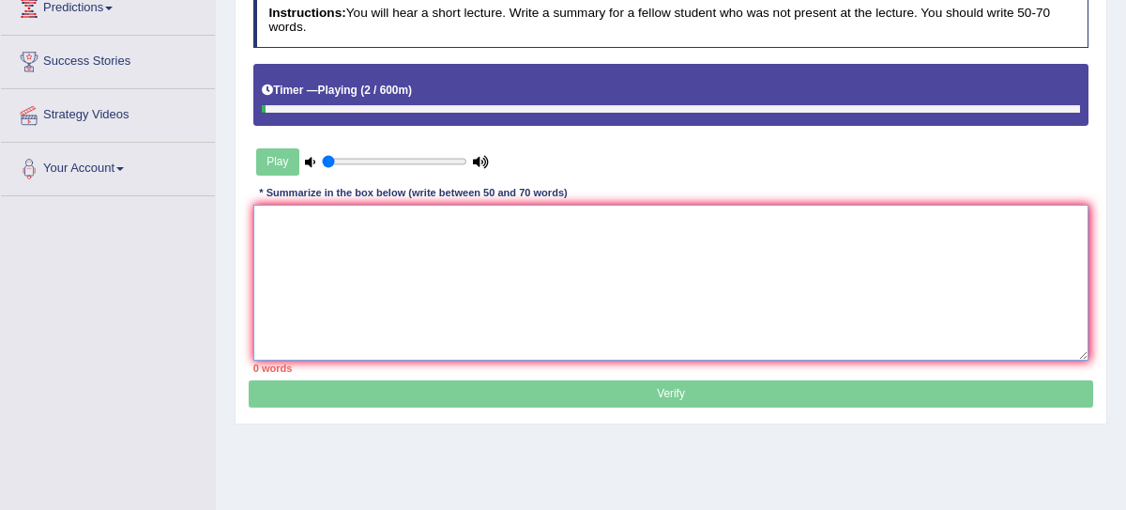
paste textarea "Fruits and vegetables must be washed before the ate. It's harmful bacteria in s…"
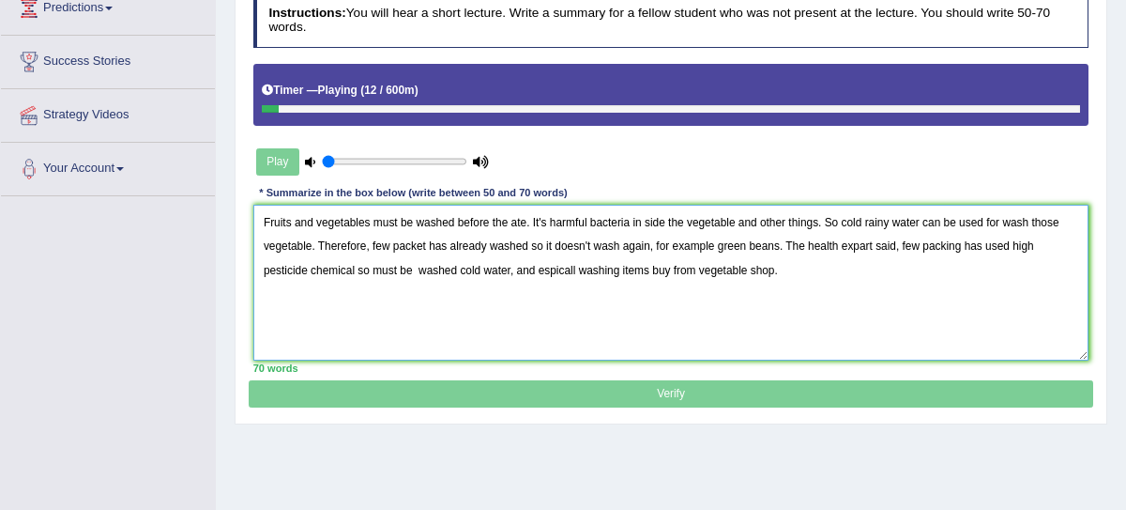
click at [553, 219] on textarea "Fruits and vegetables must be washed before the ate. It's harmful bacteria in s…" at bounding box center [671, 282] width 836 height 155
click at [584, 224] on textarea "Fruits and vegetables must be washed before the ate. It harmful bacteria in sid…" at bounding box center [671, 282] width 836 height 155
click at [394, 246] on textarea "Fruits and vegetables must be washed before the ate. It harmfuls bacteria in si…" at bounding box center [671, 282] width 836 height 155
click at [544, 247] on textarea "Fruits and vegetables must be washed before the ate. It harmfuls bacteria in si…" at bounding box center [671, 282] width 836 height 155
click at [937, 238] on textarea "Fruits and vegetables must be washed before the ate. It harmfuls bacteria in si…" at bounding box center [671, 282] width 836 height 155
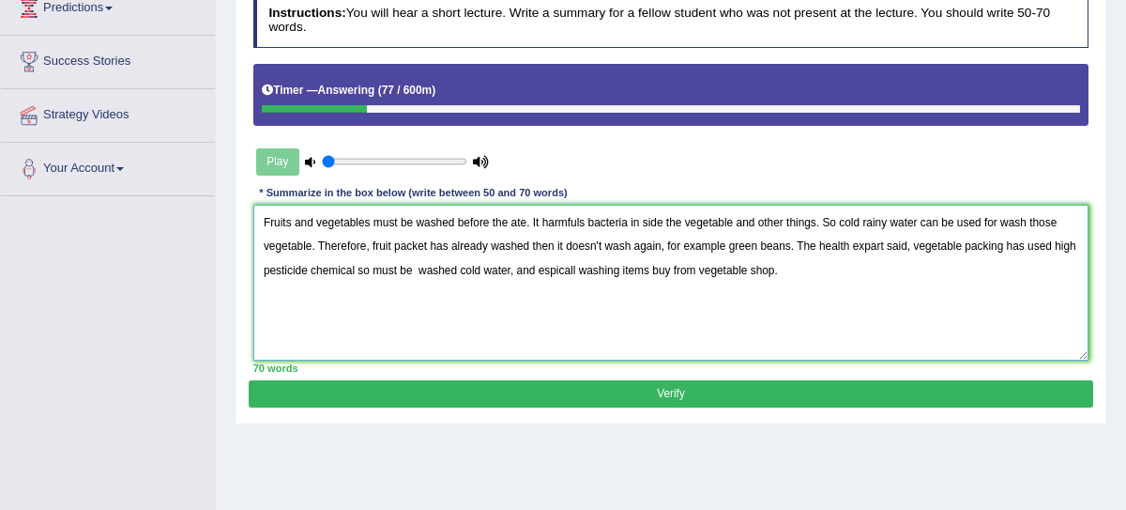
click at [604, 263] on textarea "Fruits and vegetables must be washed before the ate. It harmfuls bacteria in si…" at bounding box center [671, 282] width 836 height 155
click at [881, 241] on textarea "Fruits and vegetables must be washed before the ate. It harmfuls bacteria in si…" at bounding box center [671, 282] width 836 height 155
click at [888, 243] on textarea "Fruits and vegetables must be washed before the ate. It harmfuls bacteria in si…" at bounding box center [671, 282] width 836 height 155
type textarea "Fruits and vegetables must be washed before the ate. It harmfuls bacteria in si…"
click at [383, 400] on button "Verify" at bounding box center [671, 393] width 844 height 27
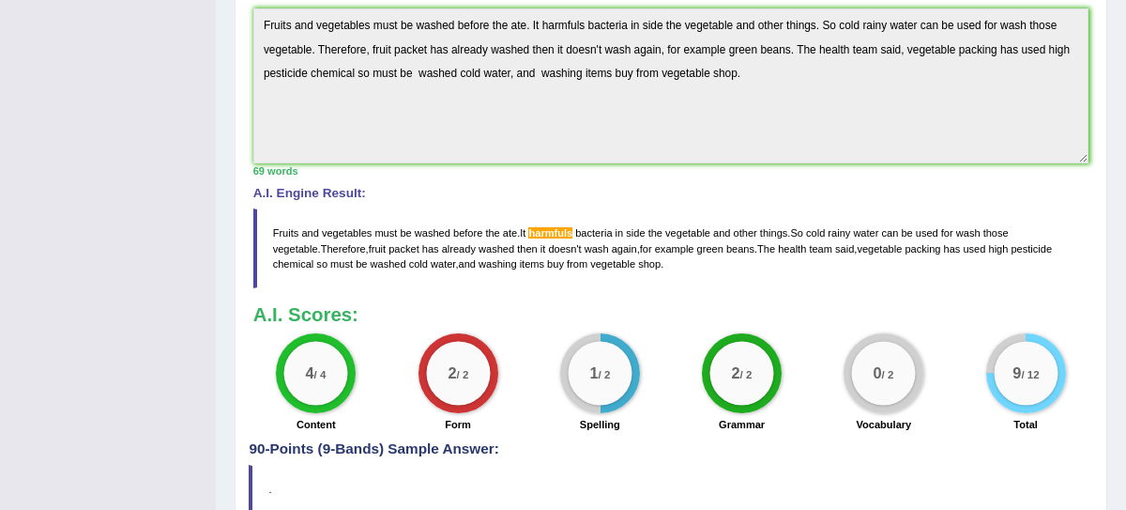
scroll to position [537, 0]
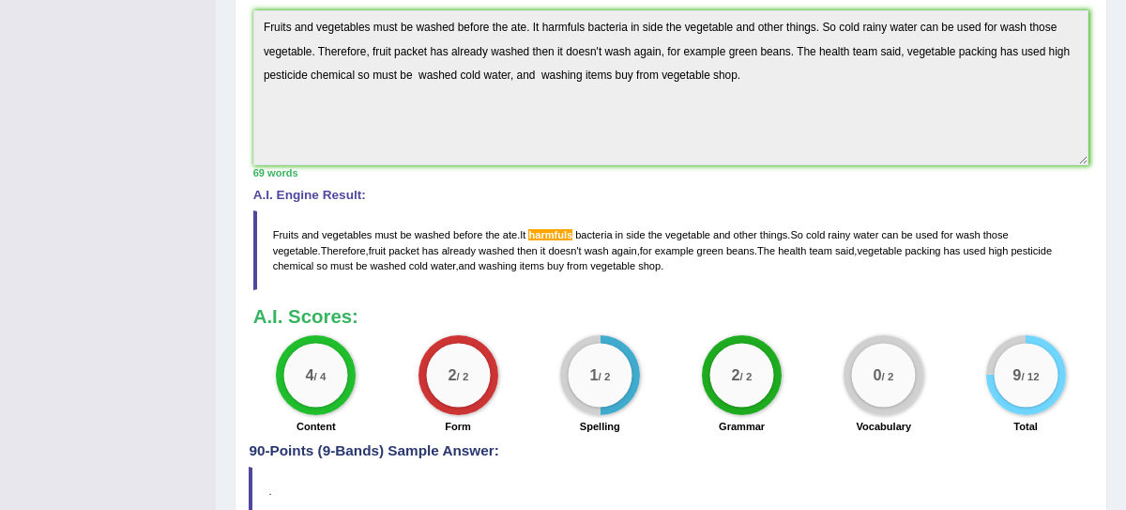
click at [551, 229] on span "harmfuls" at bounding box center [550, 234] width 44 height 11
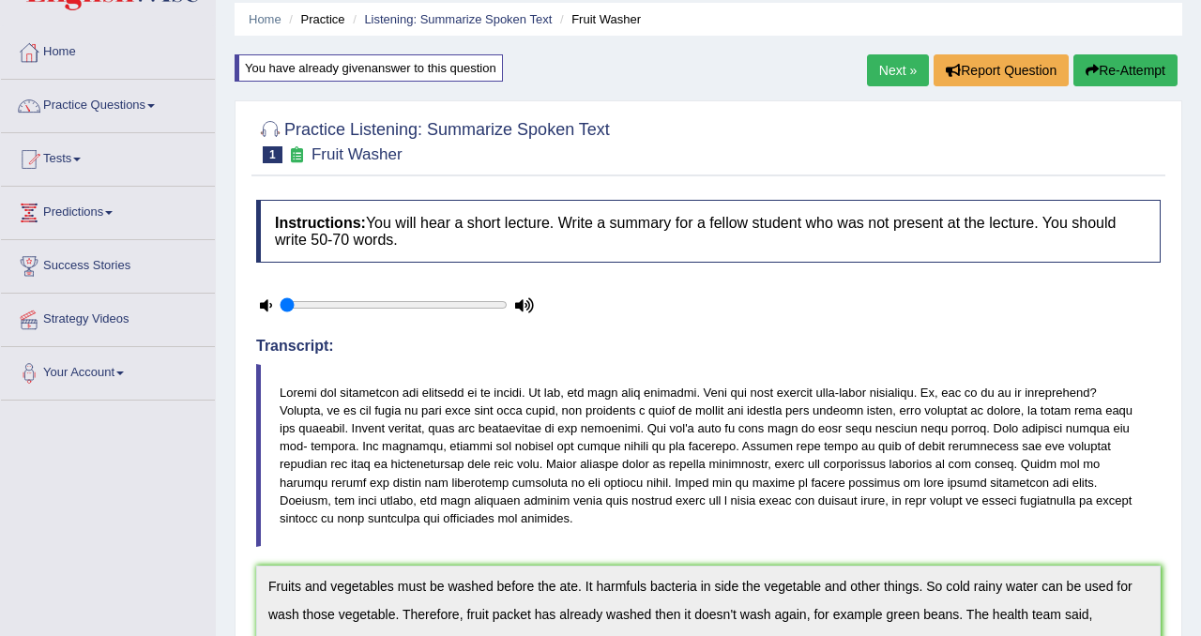
scroll to position [0, 0]
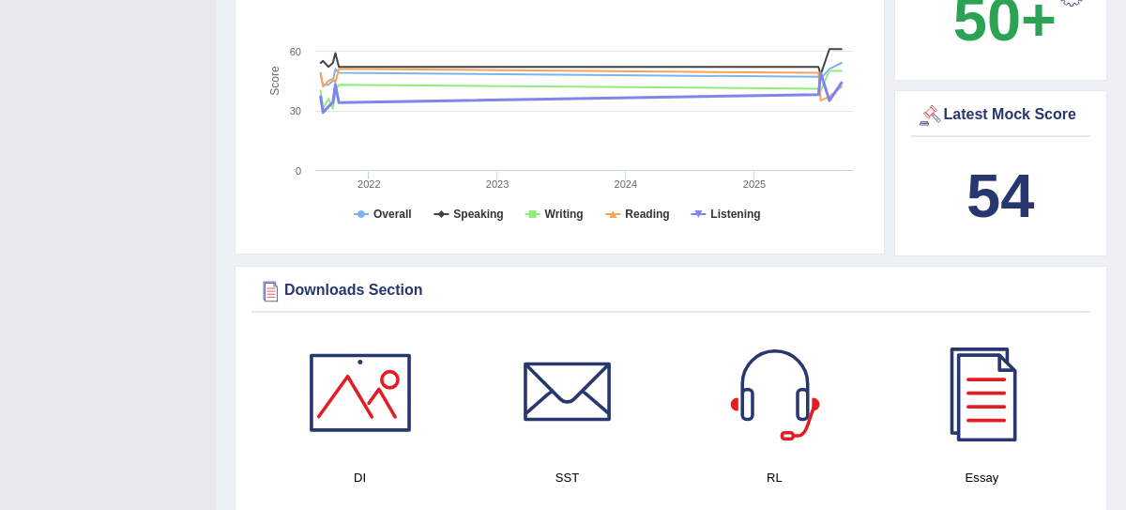
scroll to position [702, 0]
